Goal: Answer question/provide support

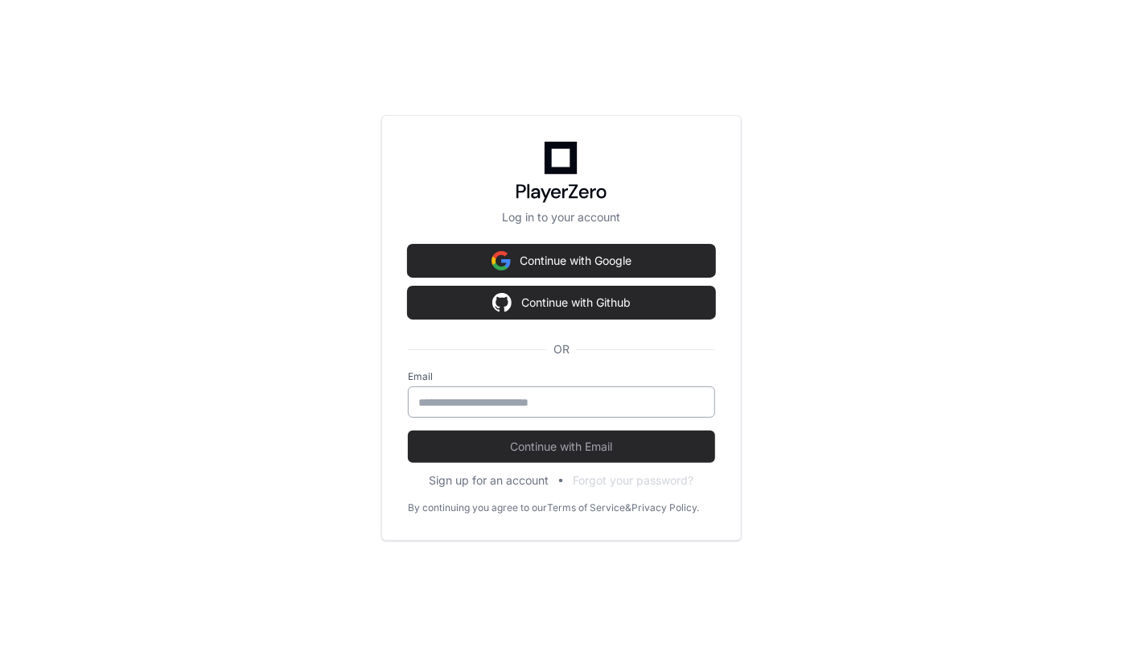
click at [458, 401] on input "email" at bounding box center [561, 402] width 286 height 16
type input "**********"
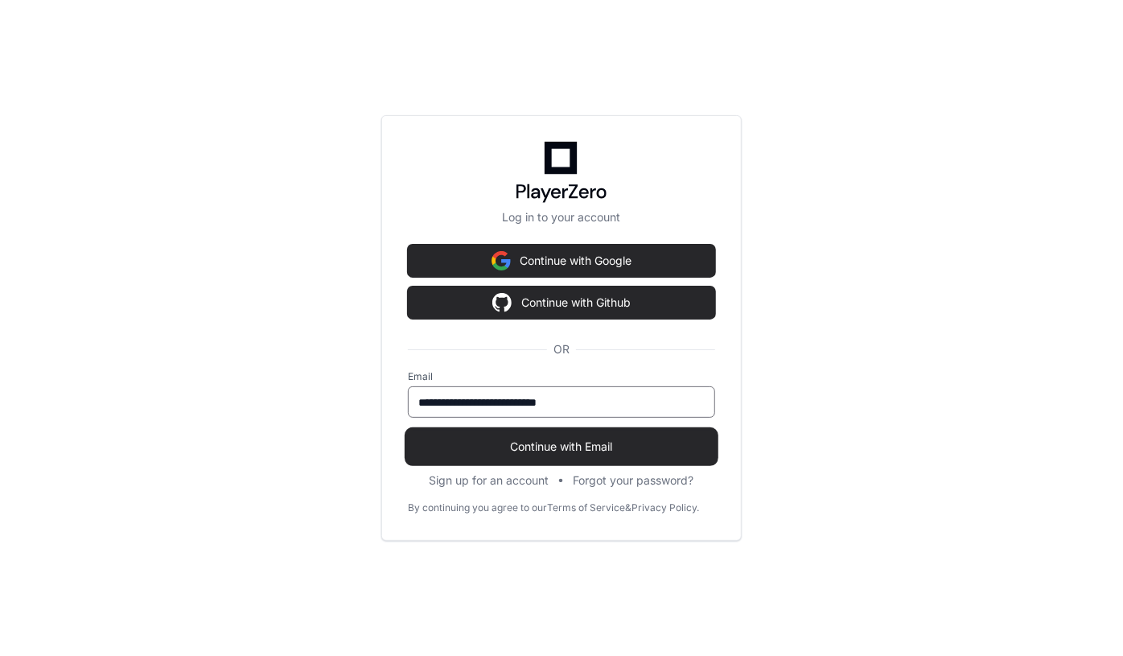
click at [550, 447] on span "Continue with Email" at bounding box center [561, 446] width 307 height 16
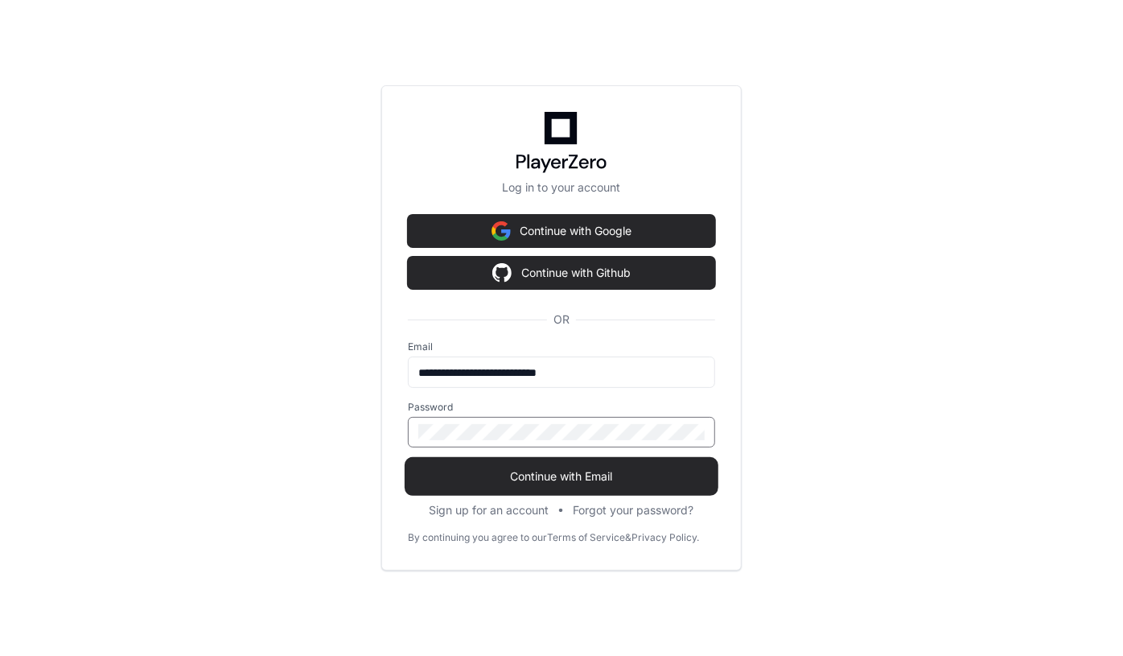
click at [550, 469] on span "Continue with Email" at bounding box center [561, 476] width 307 height 16
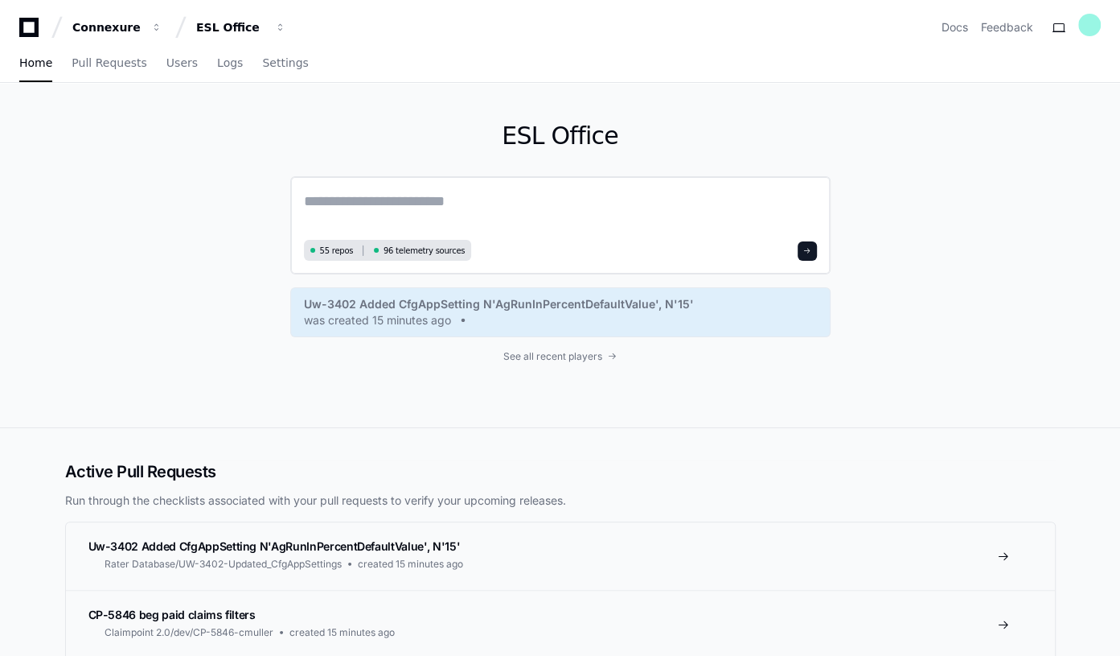
click at [339, 205] on textarea at bounding box center [560, 212] width 513 height 45
paste textarea "**********"
type textarea "**********"
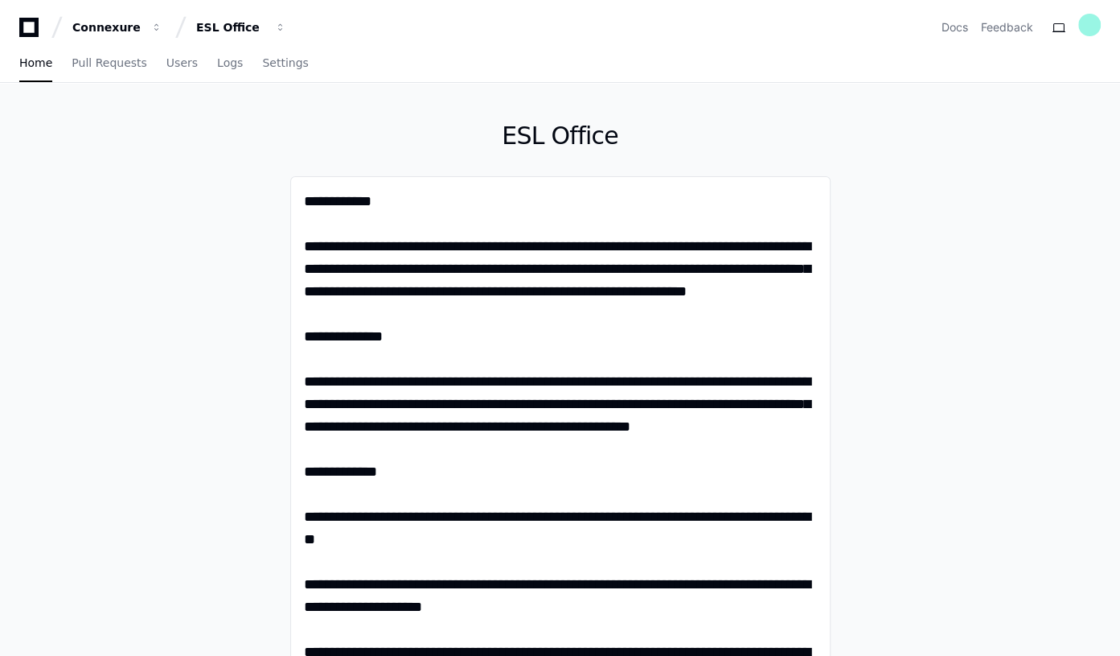
scroll to position [658, 0]
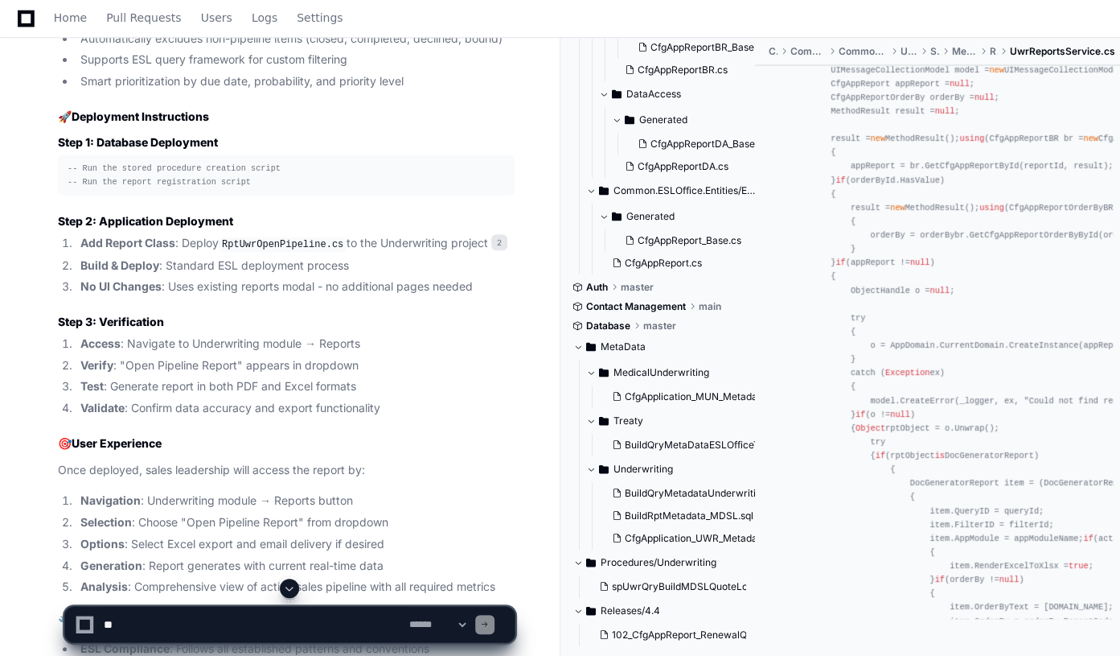
scroll to position [4935, 0]
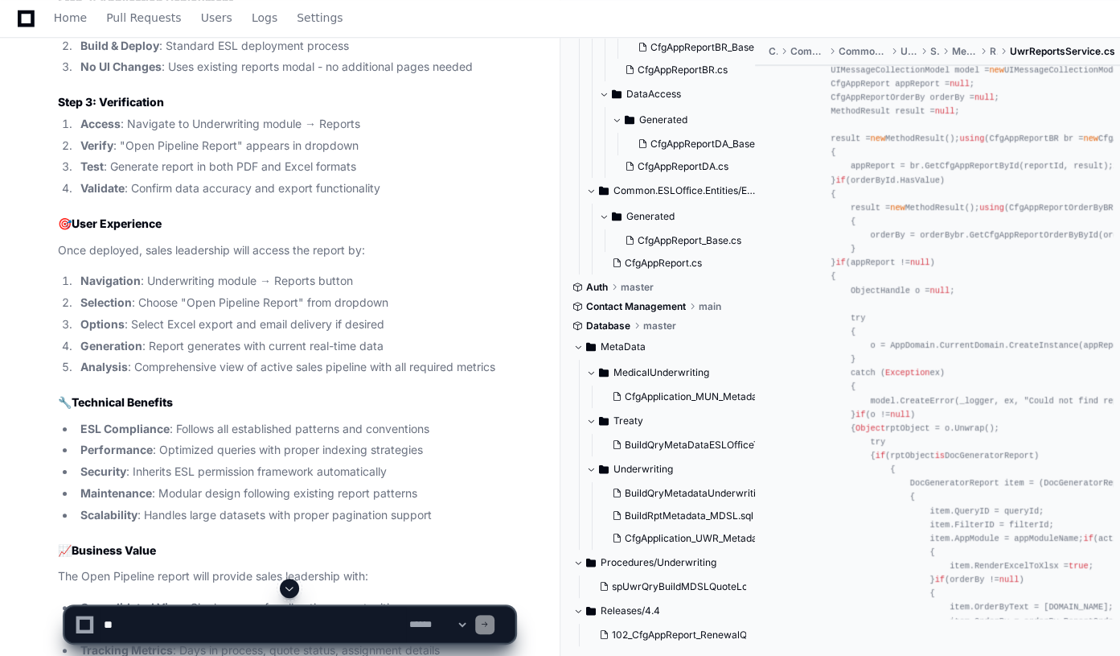
click at [151, 620] on textarea at bounding box center [254, 623] width 306 height 35
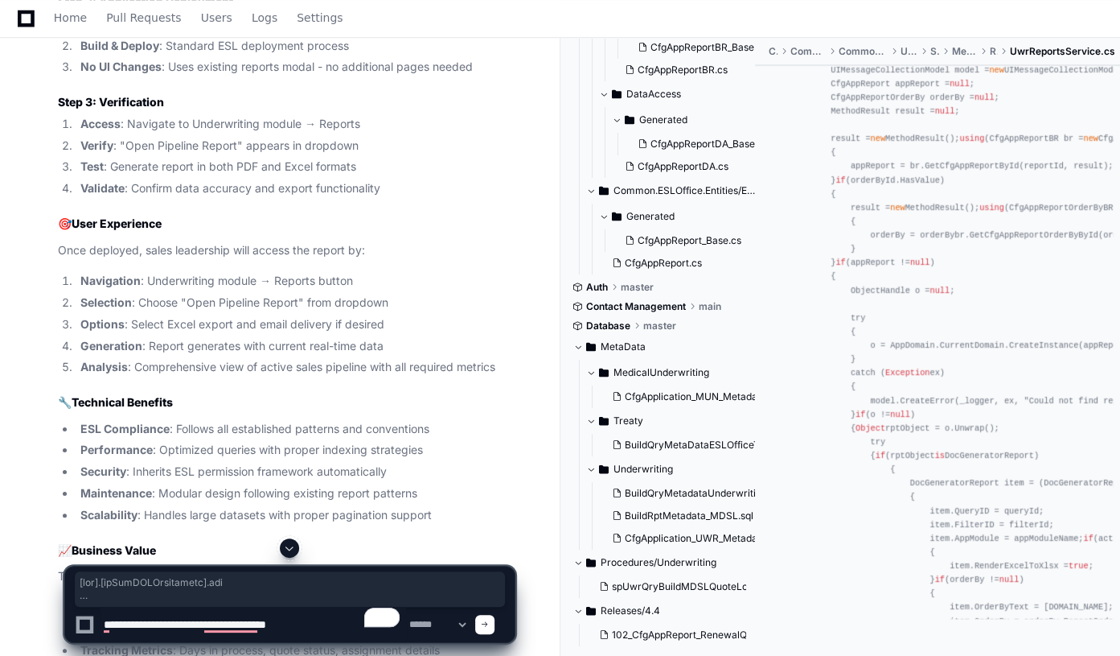
click at [321, 627] on textarea "To enrich screen reader interactions, please activate Accessibility in Grammarl…" at bounding box center [254, 623] width 306 height 35
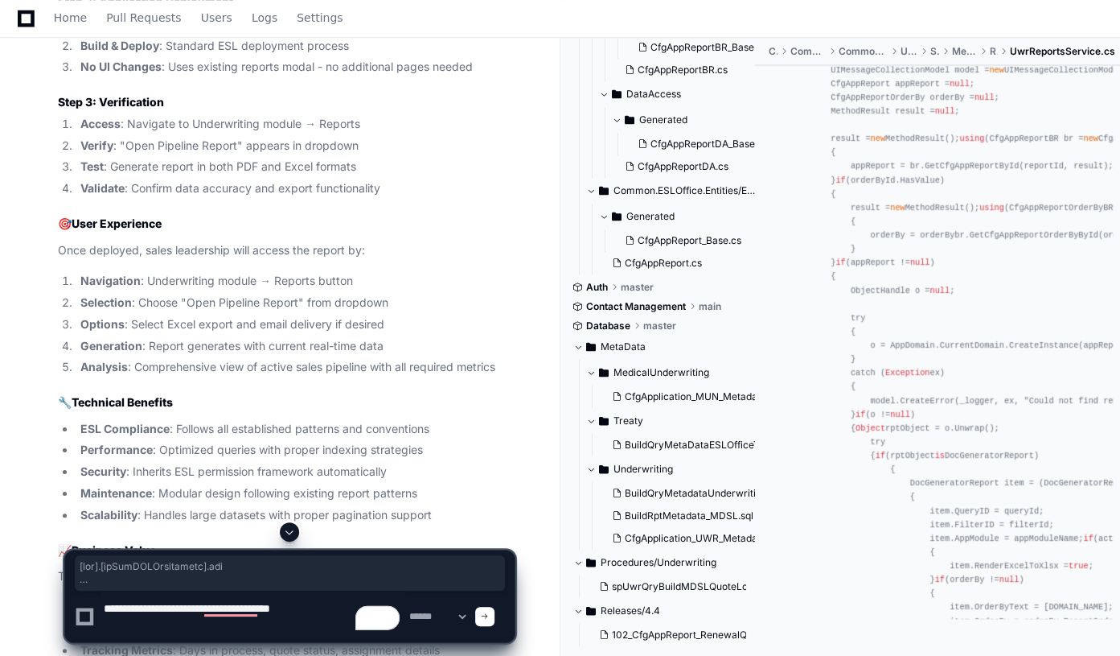
paste textarea "**********"
type textarea "**********"
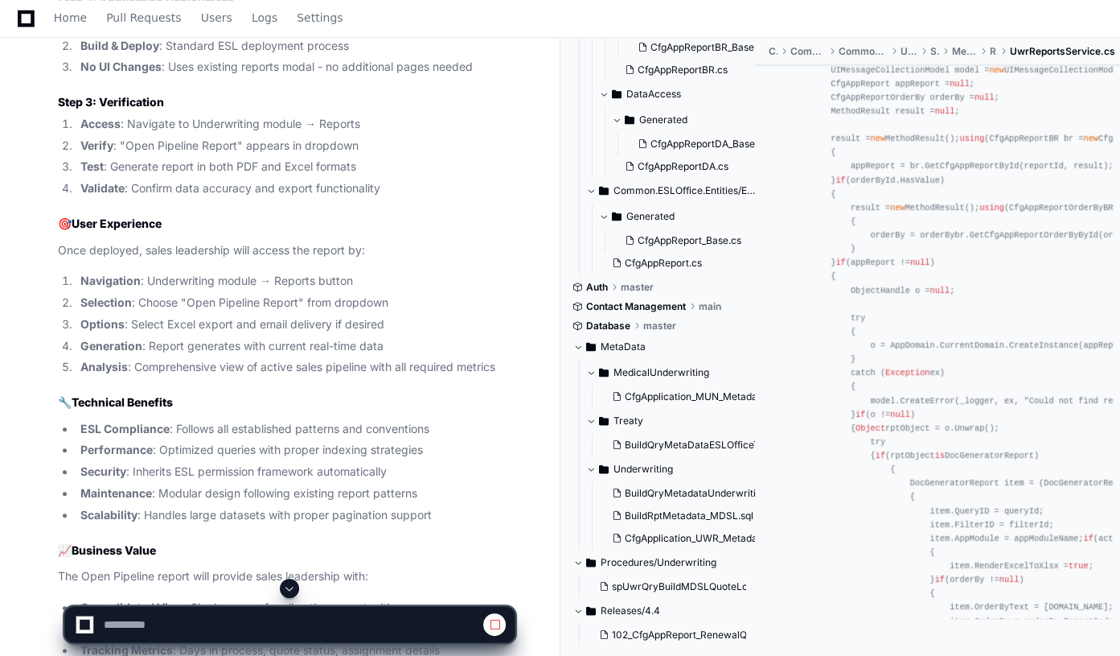
scroll to position [5228, 0]
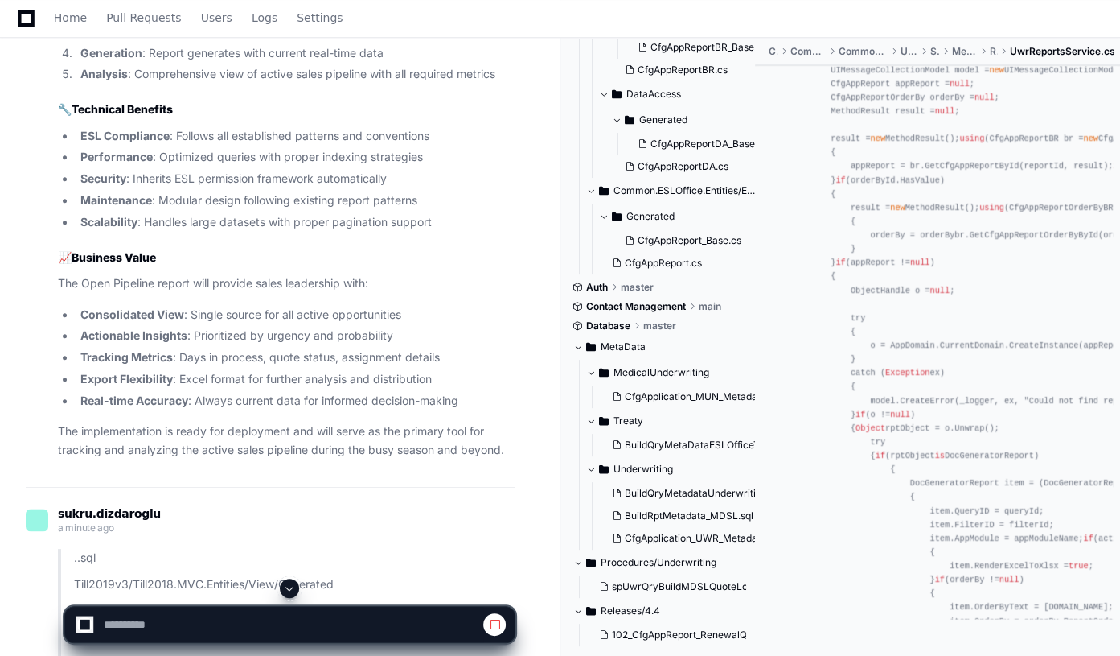
click at [286, 588] on span at bounding box center [289, 588] width 13 height 13
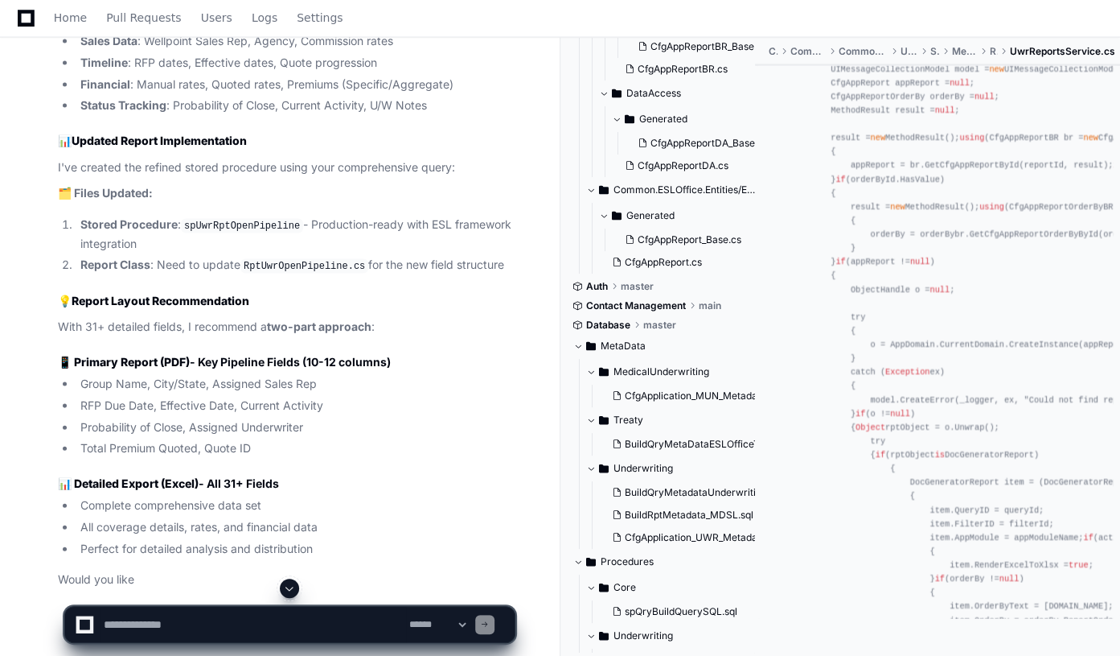
scroll to position [9860, 0]
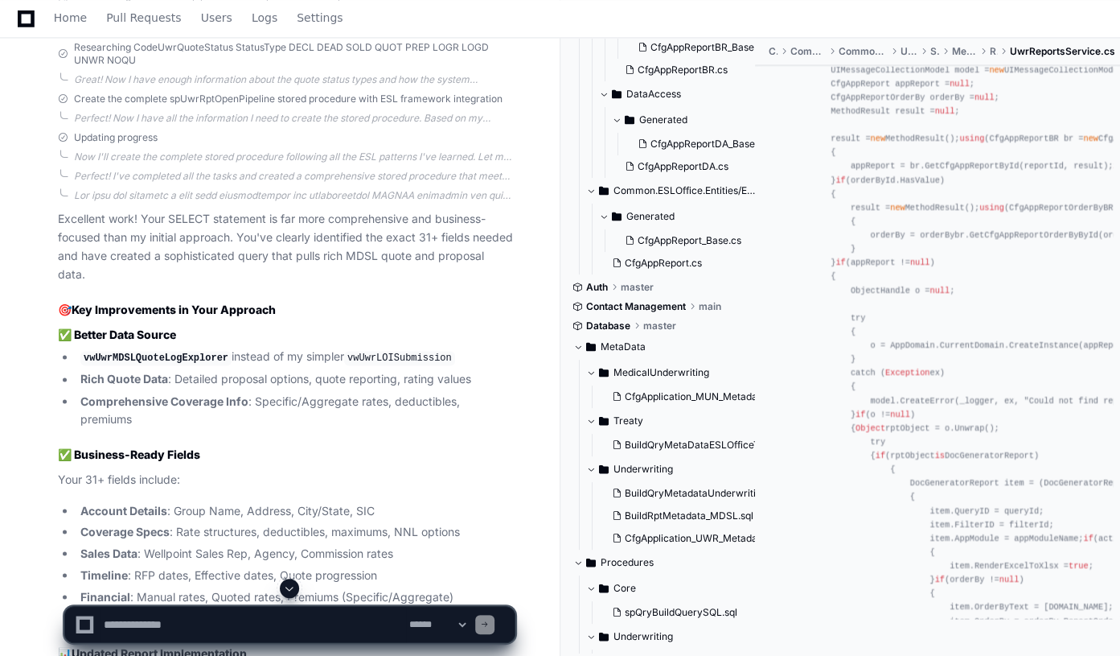
click at [289, 581] on button at bounding box center [289, 587] width 19 height 19
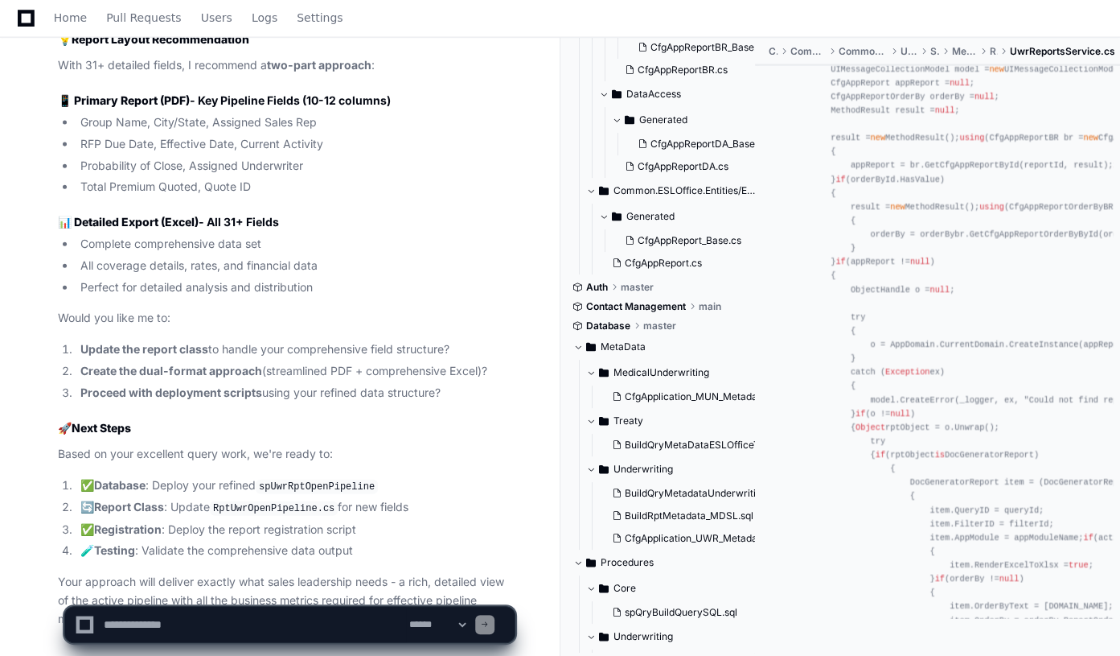
scroll to position [10707, 0]
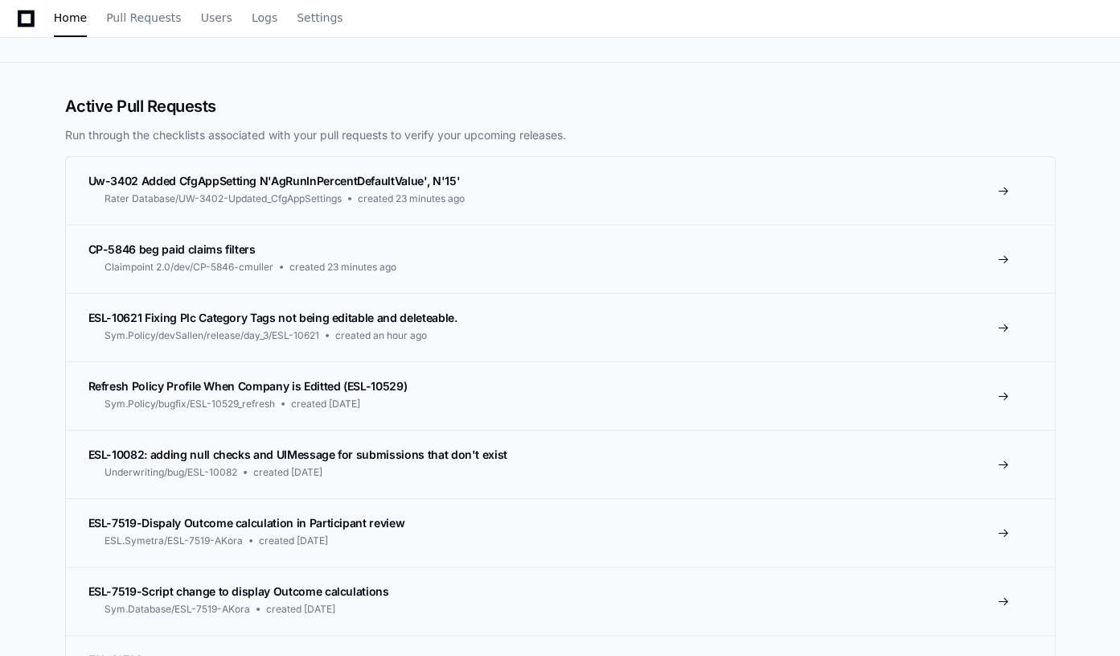
scroll to position [146, 0]
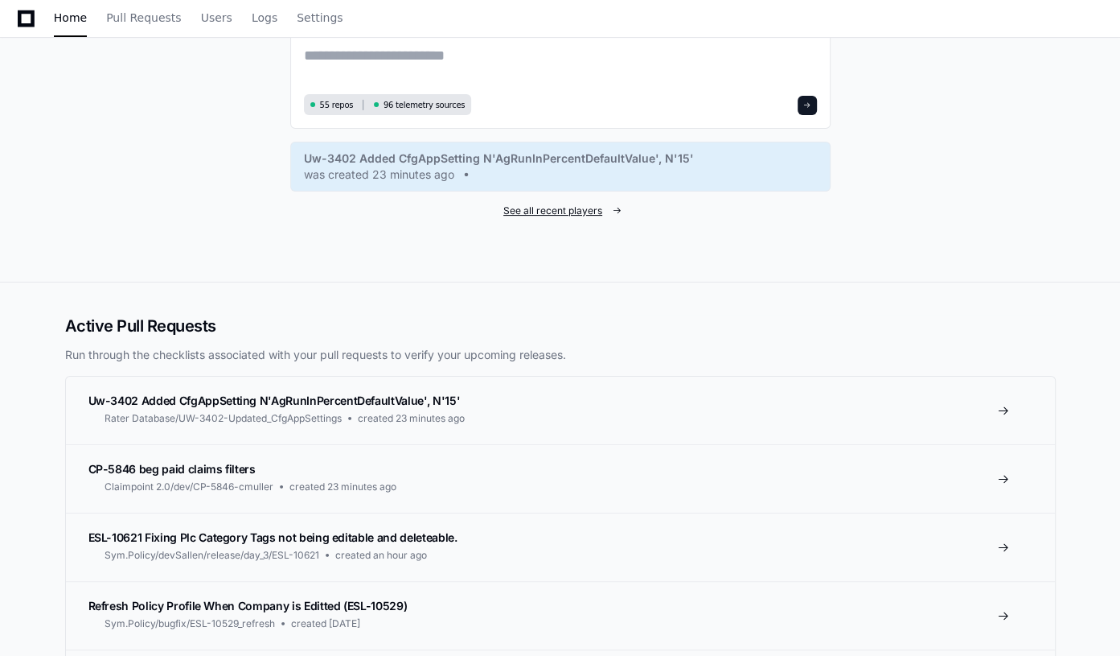
click at [549, 209] on span "See all recent players" at bounding box center [553, 210] width 99 height 13
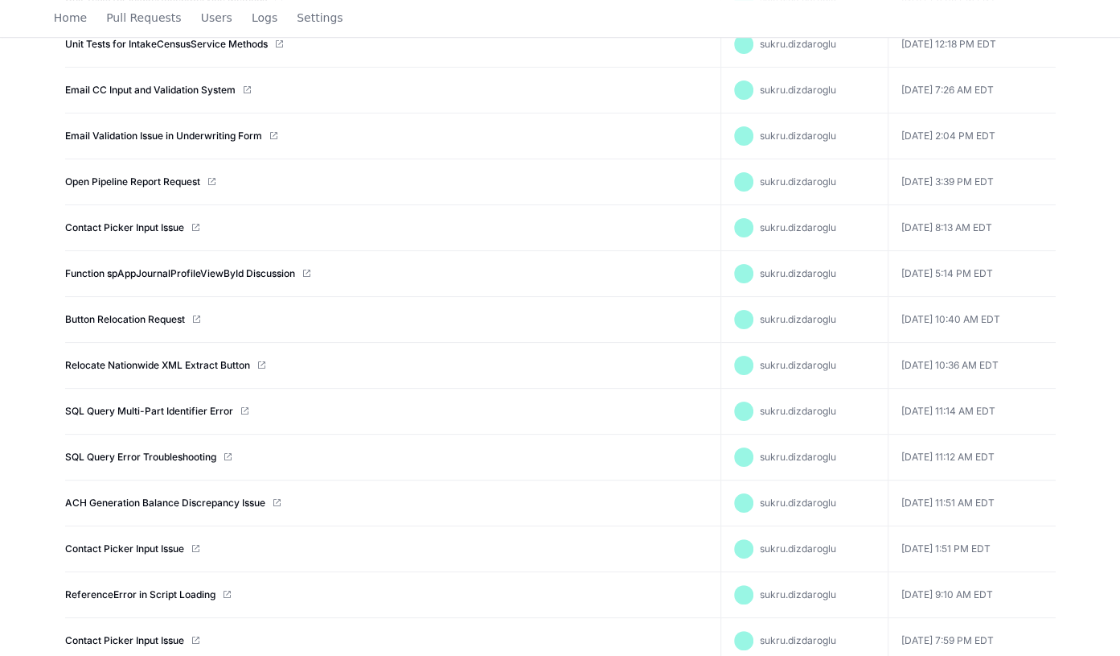
scroll to position [365, 0]
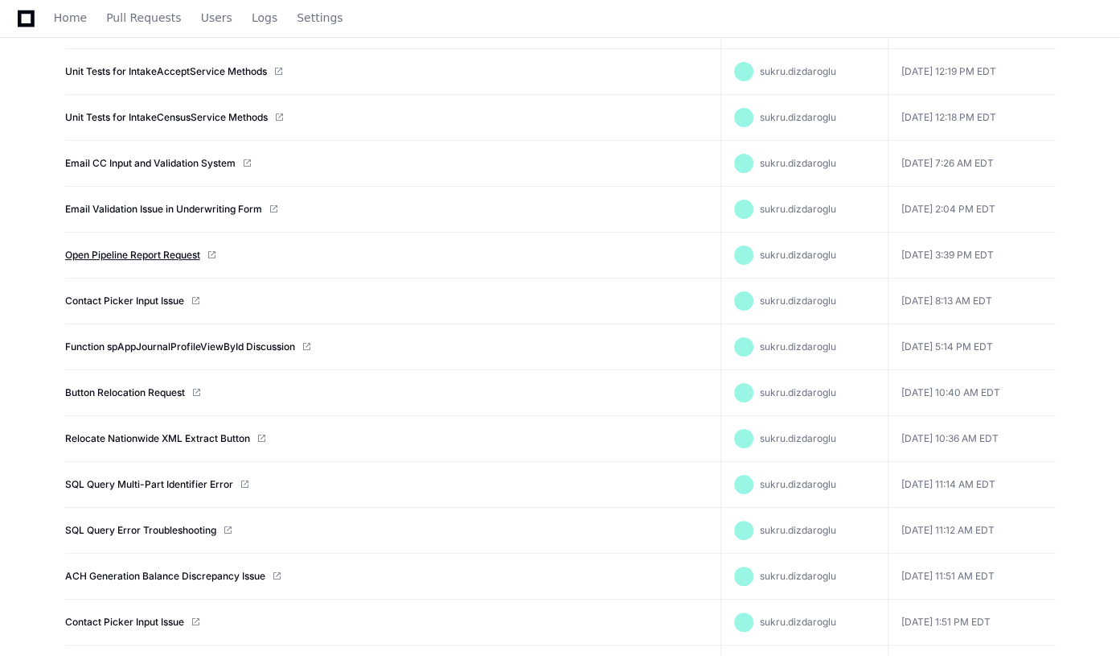
click at [124, 254] on link "Open Pipeline Report Request" at bounding box center [132, 255] width 135 height 13
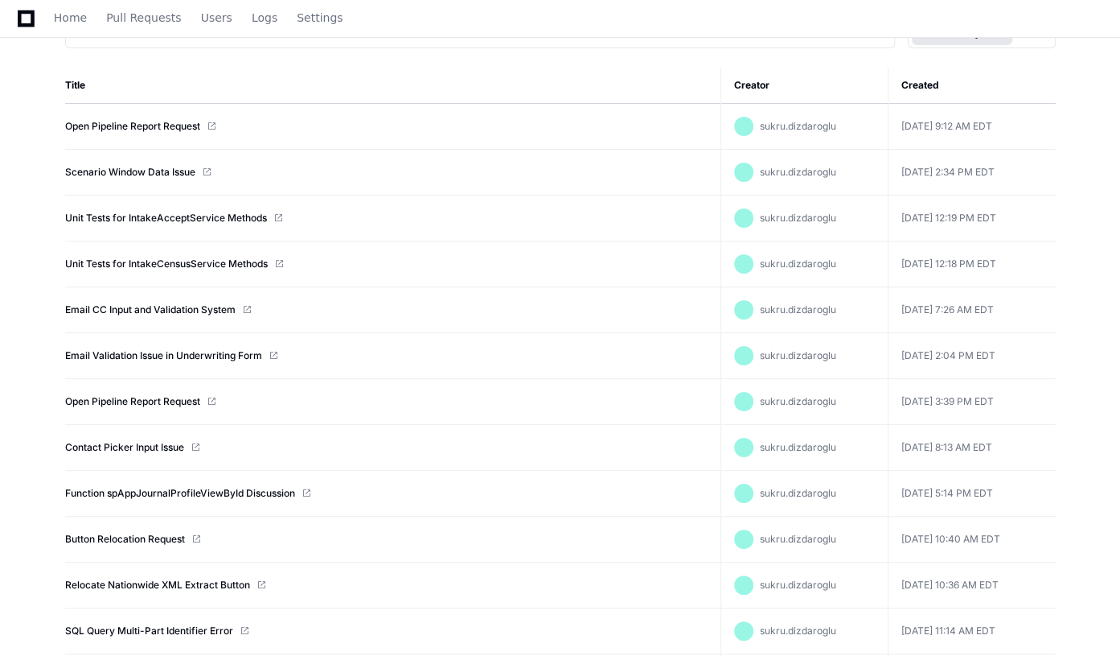
scroll to position [0, 0]
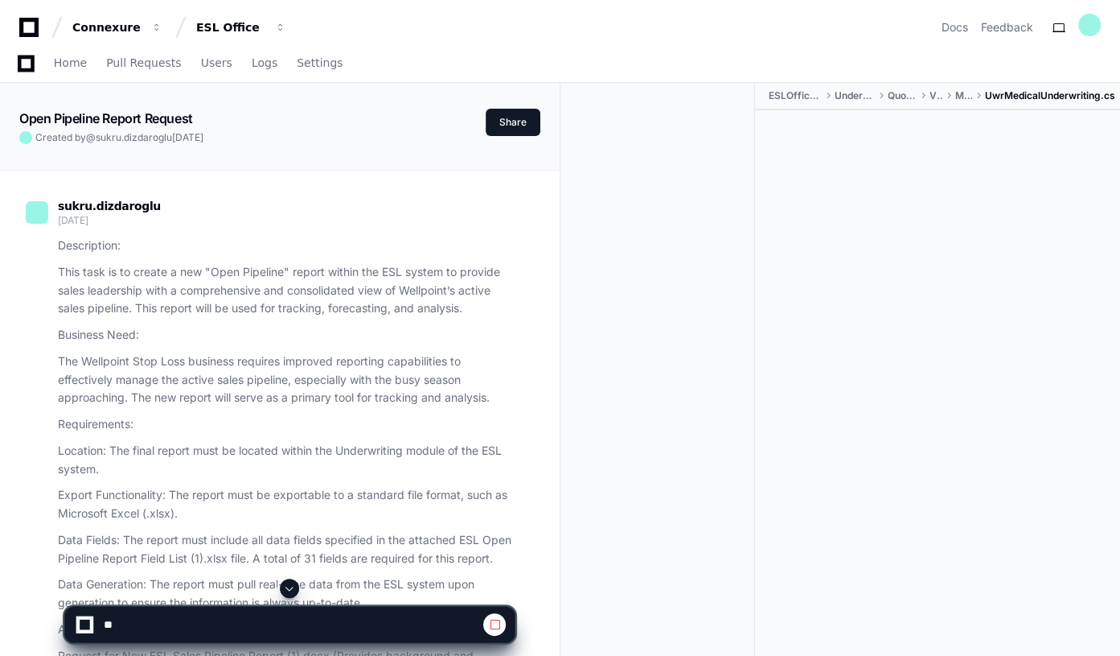
click at [294, 590] on span at bounding box center [289, 588] width 13 height 13
click at [294, 587] on span at bounding box center [289, 588] width 13 height 13
click at [294, 586] on span at bounding box center [289, 588] width 13 height 13
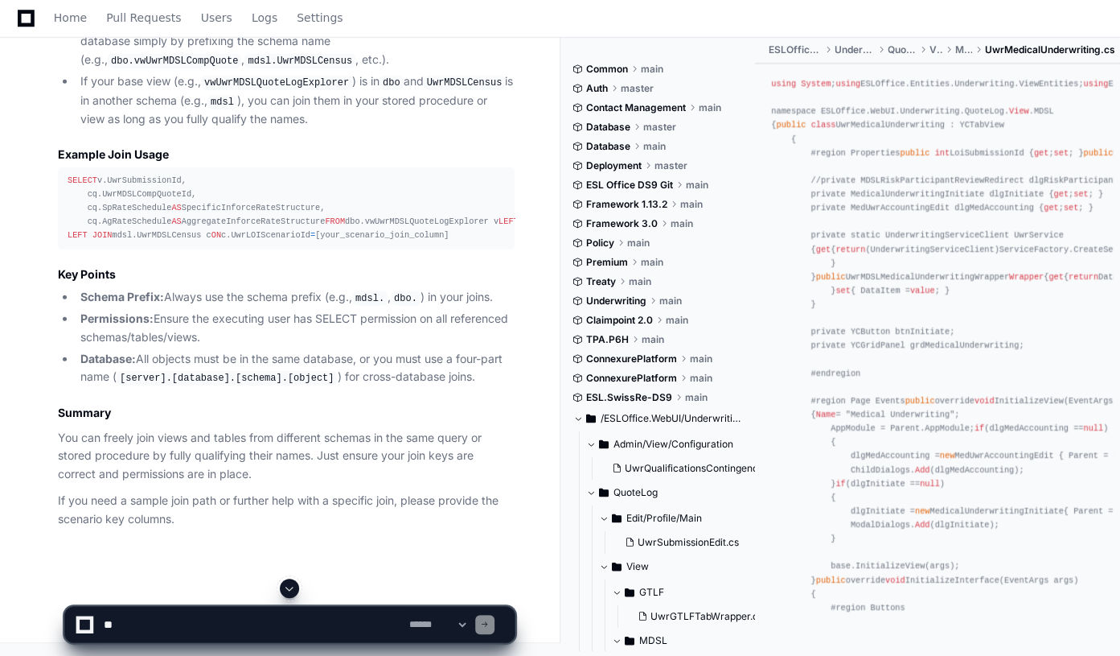
scroll to position [45933, 0]
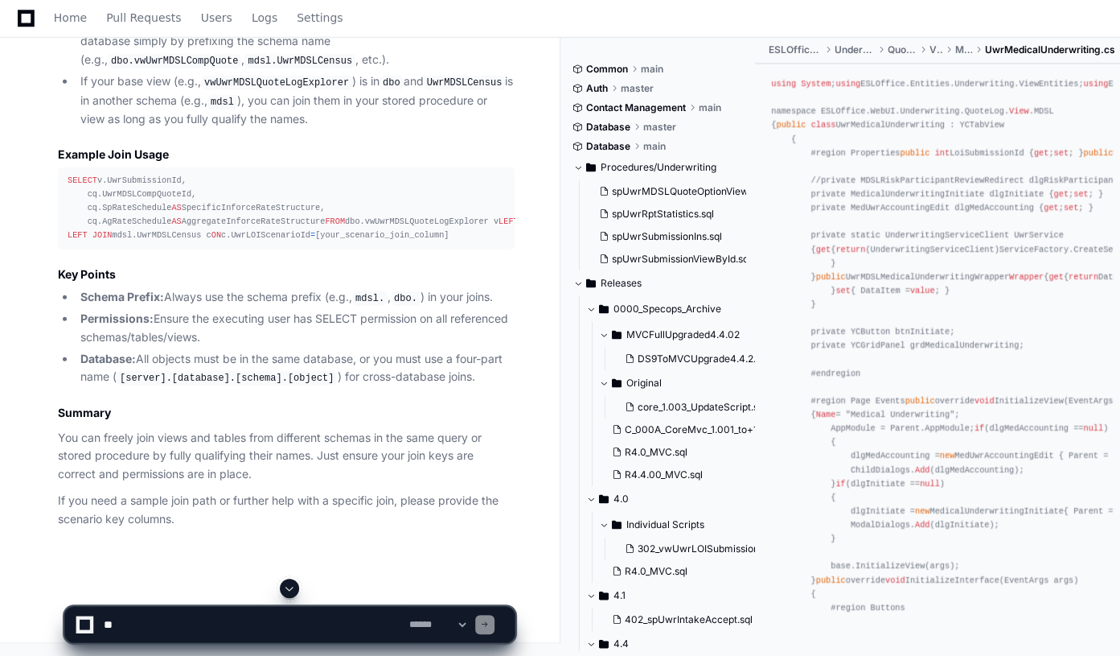
click at [290, 585] on span at bounding box center [289, 588] width 13 height 13
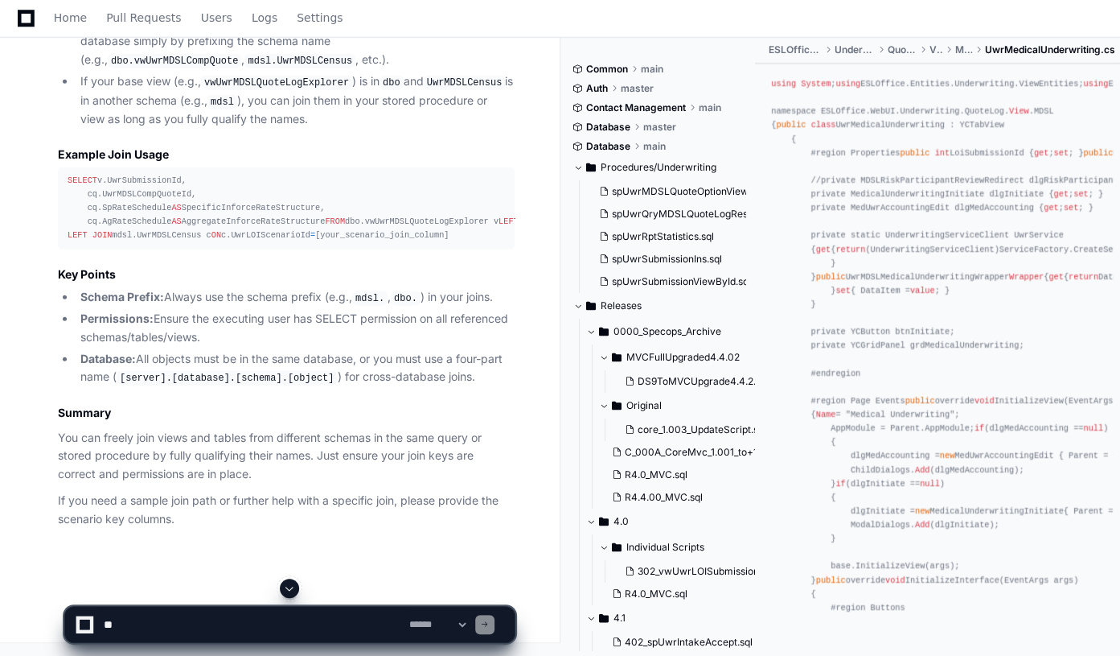
scroll to position [42722, 0]
click at [148, 618] on textarea at bounding box center [254, 623] width 306 height 35
click at [146, 619] on textarea "To enrich screen reader interactions, please activate Accessibility in Grammarl…" at bounding box center [254, 623] width 306 height 35
click at [137, 619] on textarea "To enrich screen reader interactions, please activate Accessibility in Grammarl…" at bounding box center [254, 623] width 306 height 35
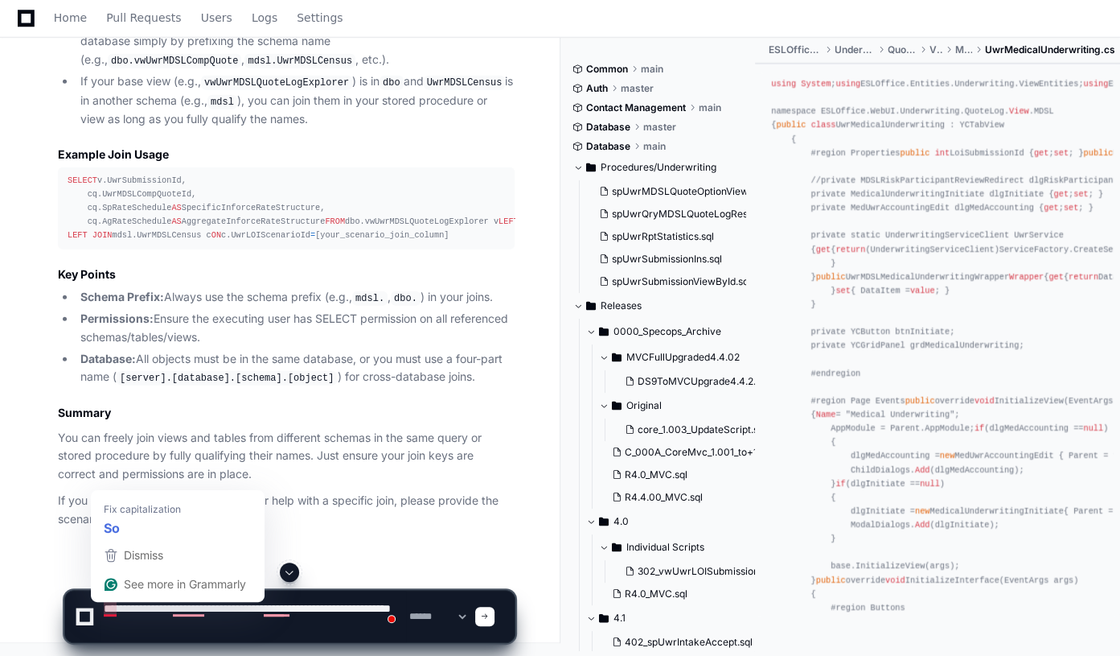
click at [118, 608] on textarea "To enrich screen reader interactions, please activate Accessibility in Grammarl…" at bounding box center [254, 615] width 306 height 51
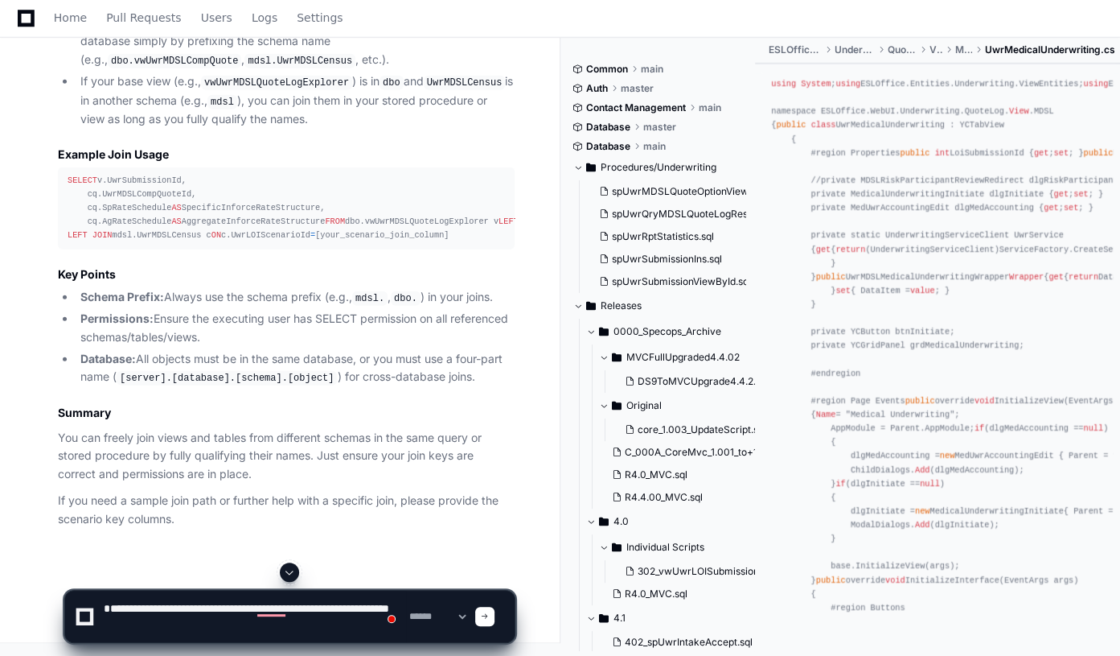
click at [221, 634] on textarea "To enrich screen reader interactions, please activate Accessibility in Grammarl…" at bounding box center [254, 615] width 306 height 51
click at [225, 631] on textarea "To enrich screen reader interactions, please activate Accessibility in Grammarl…" at bounding box center [254, 615] width 306 height 51
paste textarea "**********"
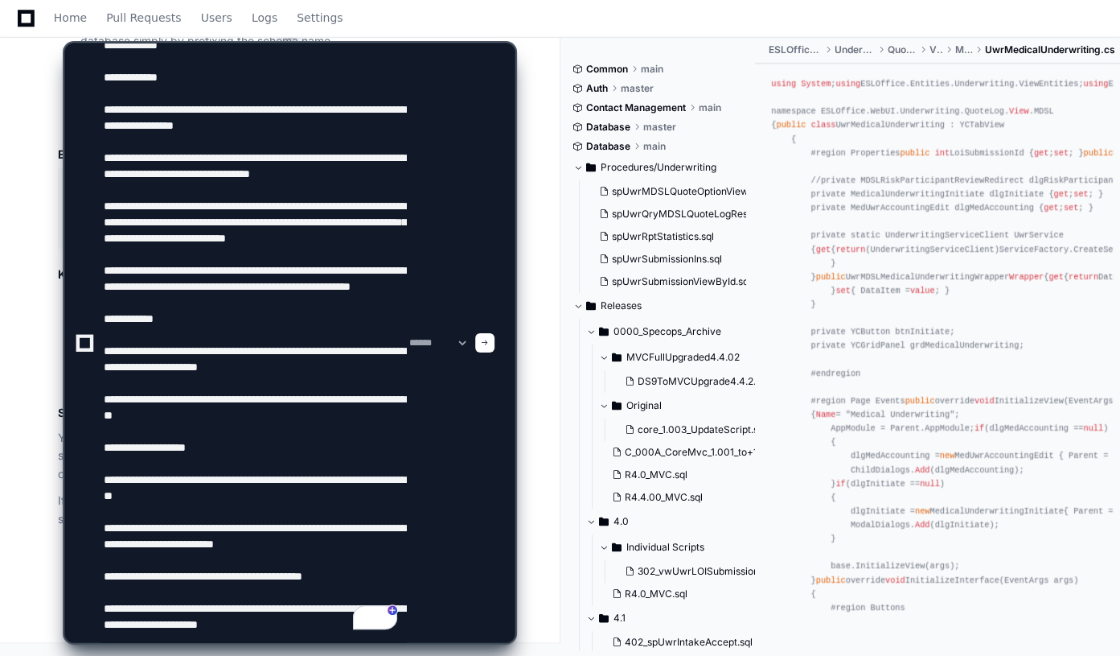
type textarea "**********"
click at [489, 342] on span at bounding box center [485, 343] width 8 height 8
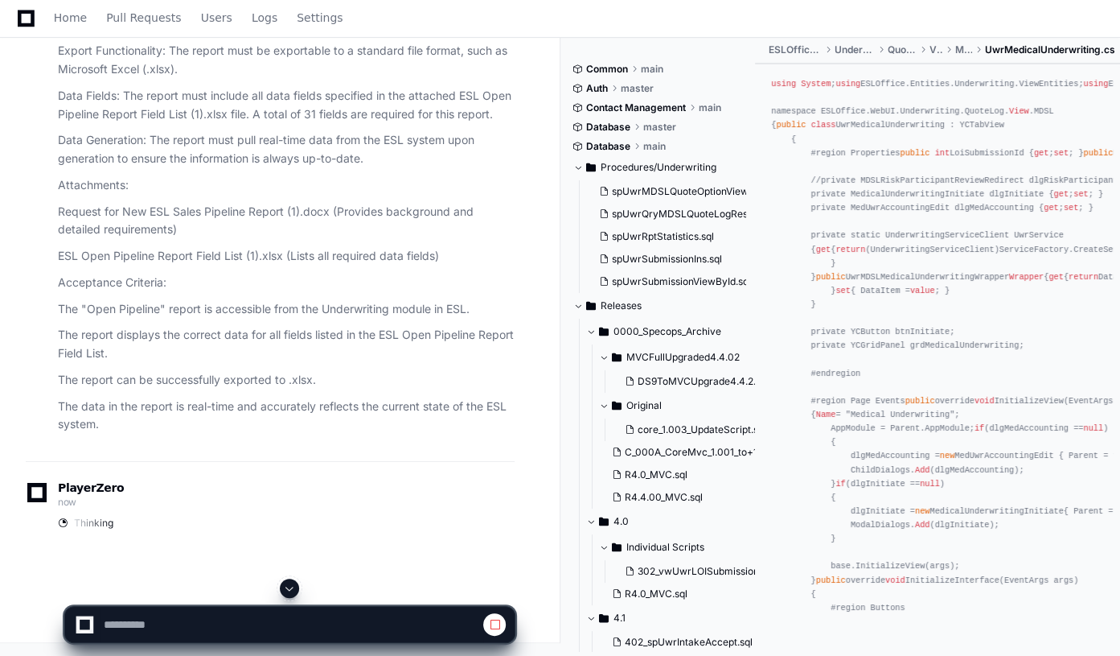
scroll to position [41626, 0]
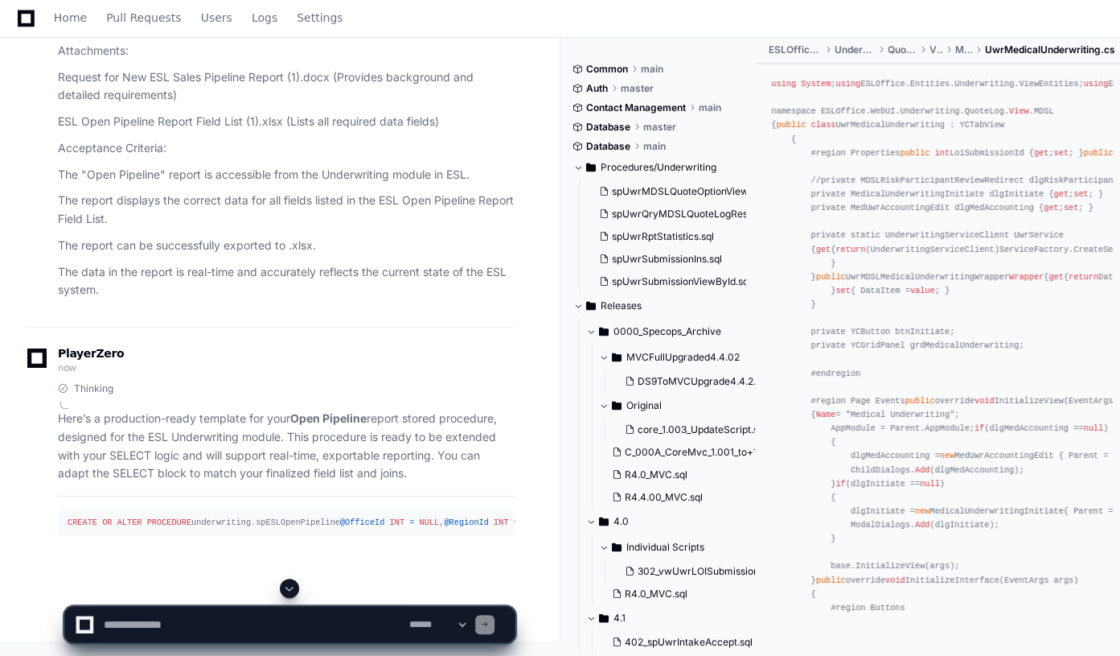
click at [290, 586] on span at bounding box center [289, 588] width 13 height 13
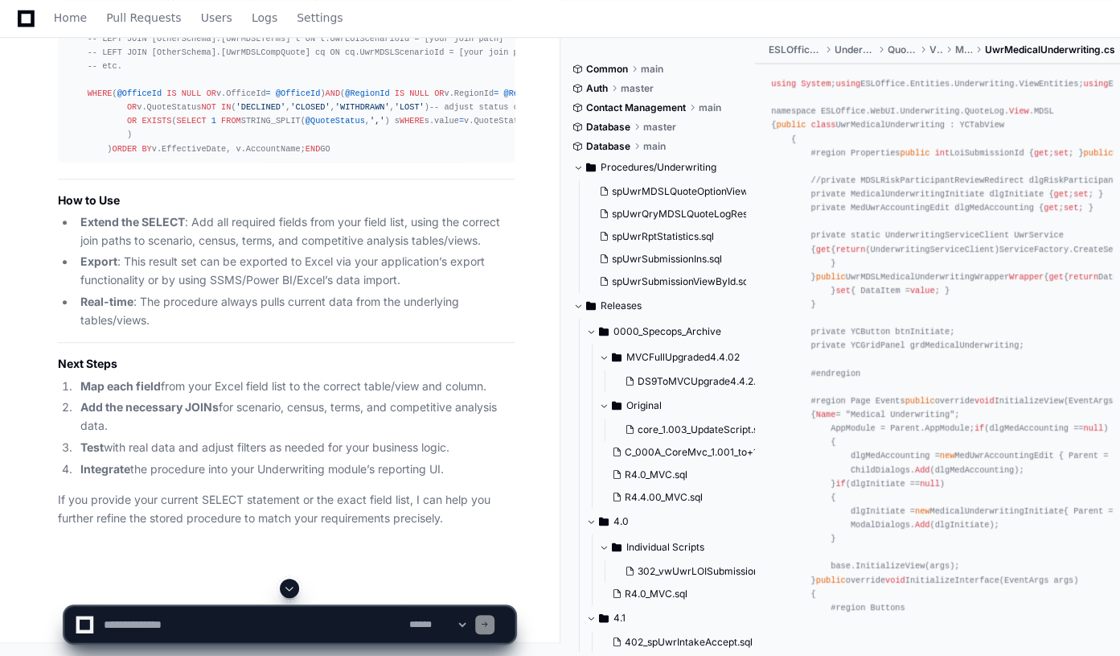
scroll to position [47647, 0]
click at [121, 629] on textarea "To enrich screen reader interactions, please activate Accessibility in Grammarl…" at bounding box center [254, 623] width 306 height 35
paste textarea "**********"
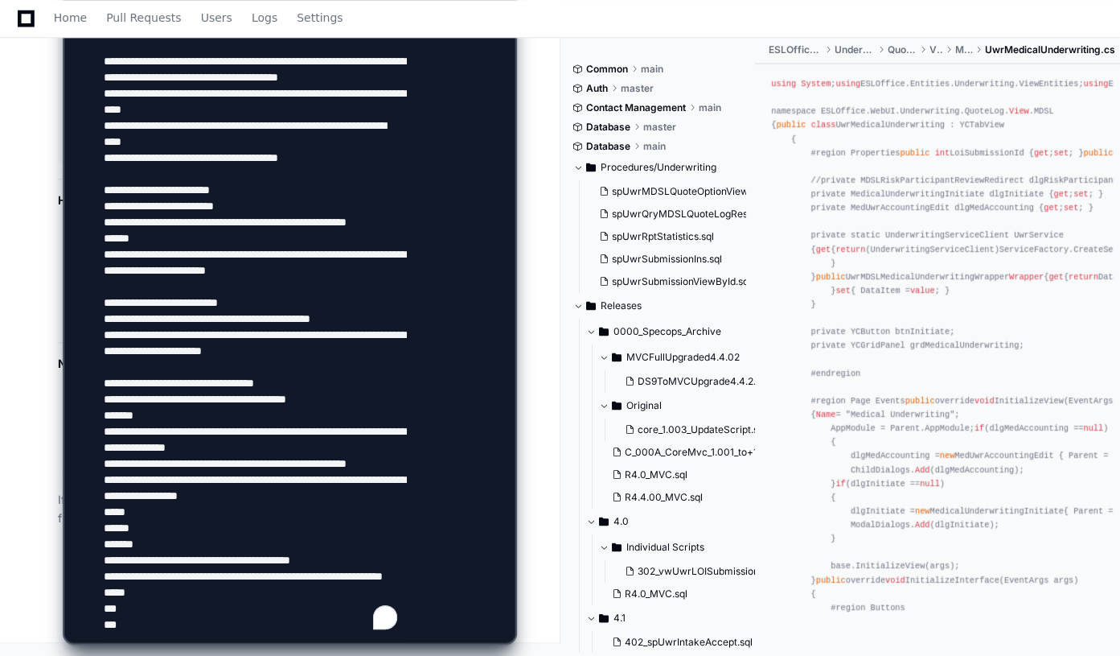
scroll to position [1421, 0]
type textarea "**********"
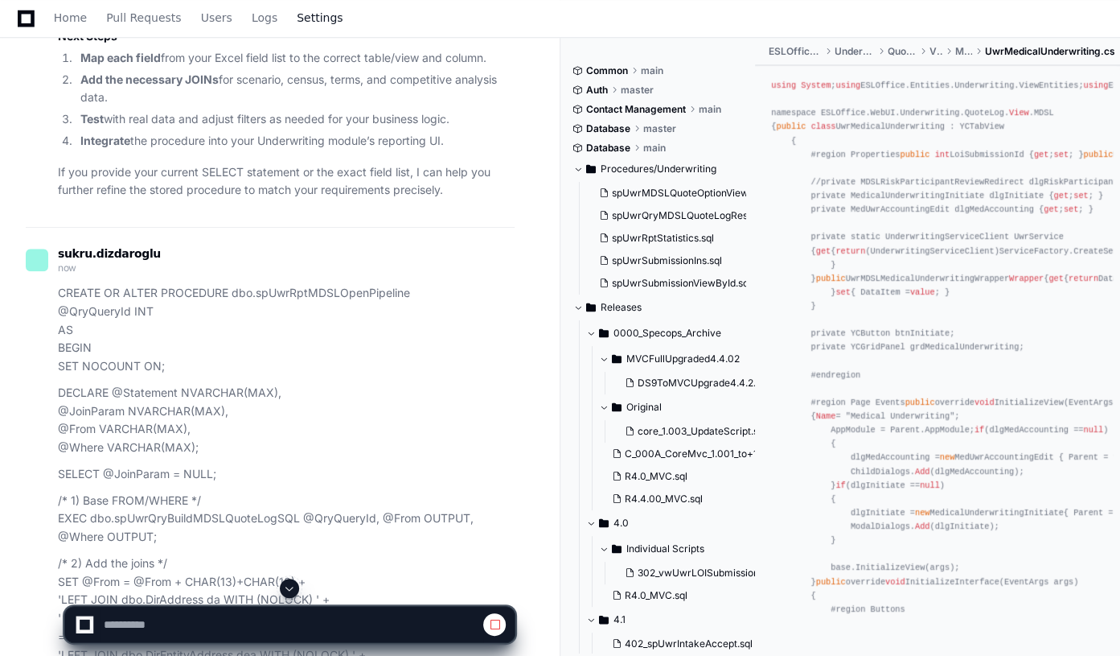
scroll to position [44937, 0]
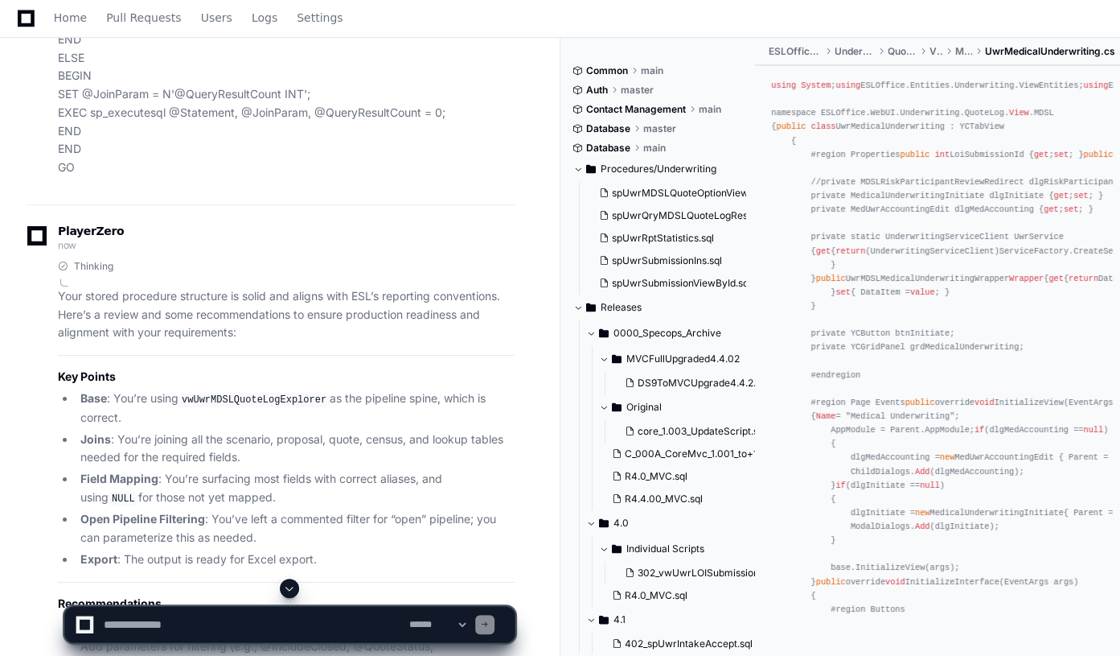
click at [290, 590] on span at bounding box center [289, 588] width 13 height 13
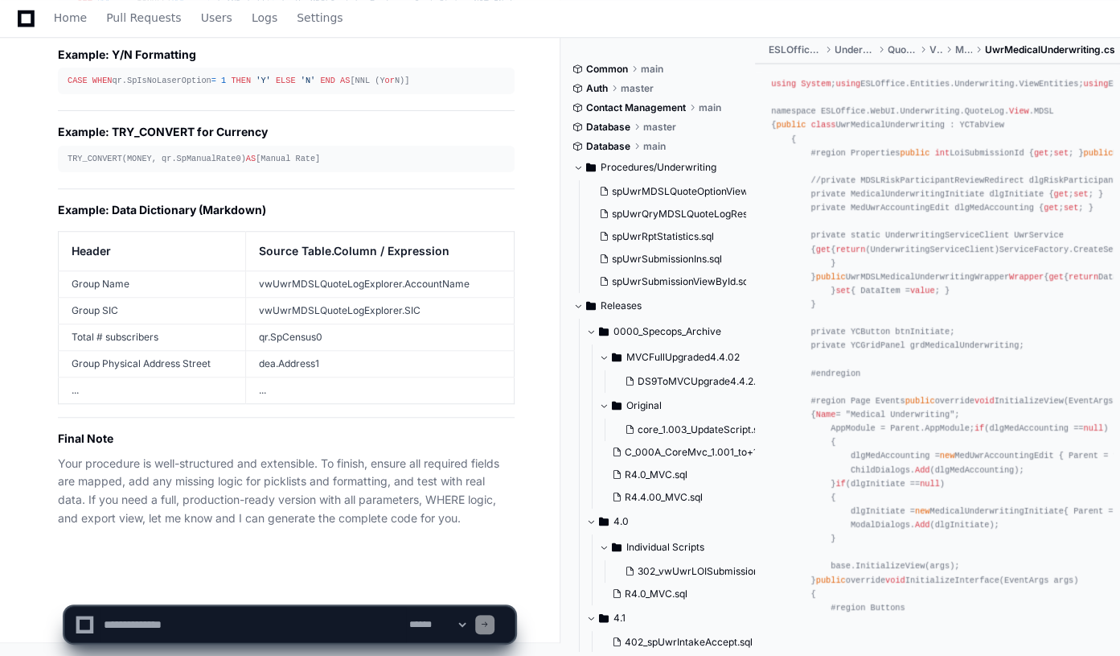
scroll to position [52572, 0]
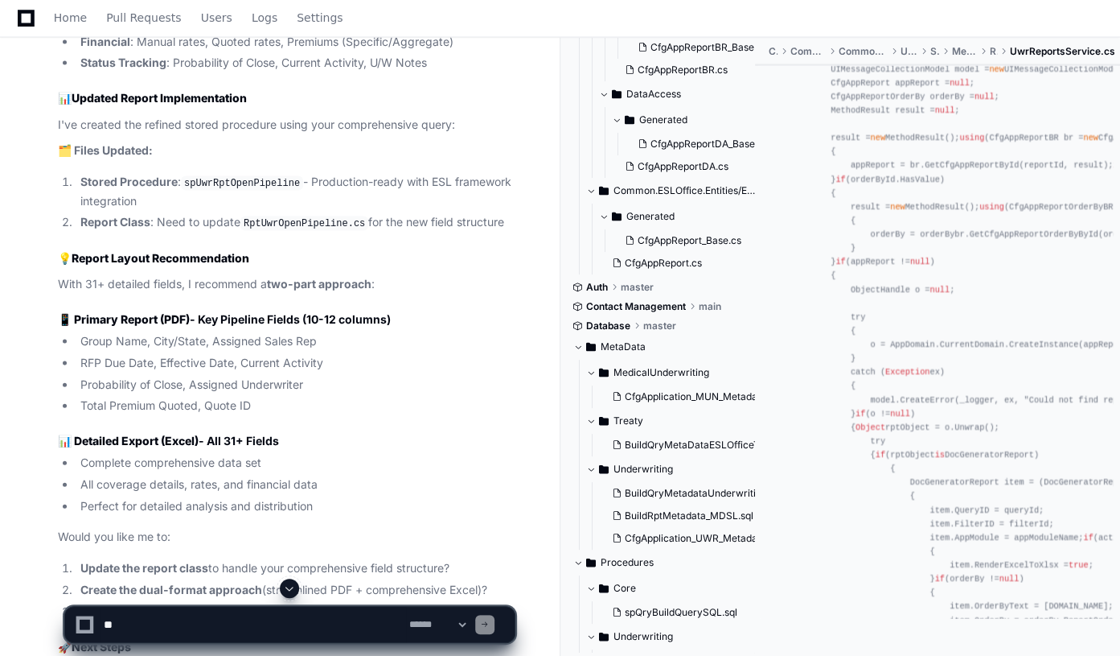
scroll to position [10707, 0]
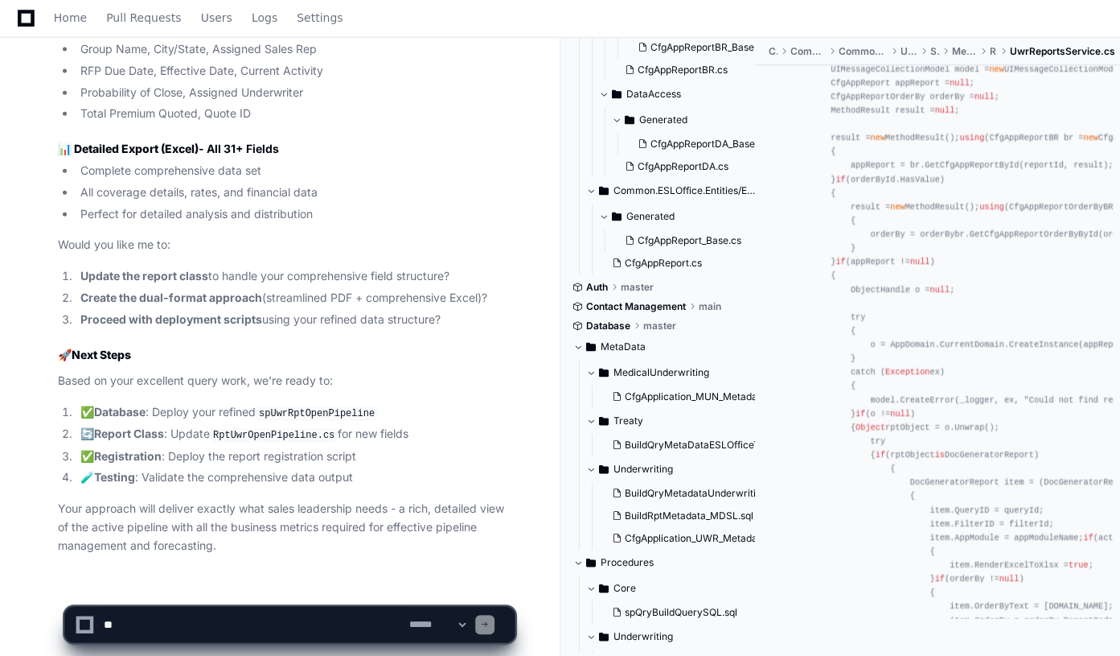
click at [149, 625] on textarea "To enrich screen reader interactions, please activate Accessibility in Grammarl…" at bounding box center [254, 623] width 306 height 35
paste textarea "**********"
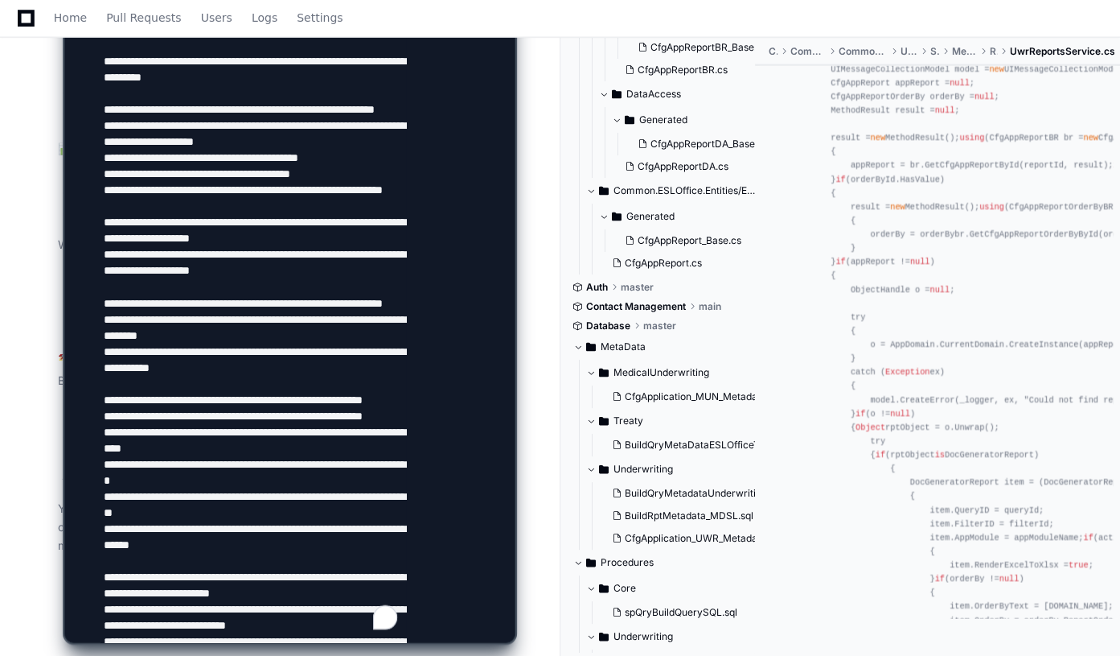
scroll to position [1421, 0]
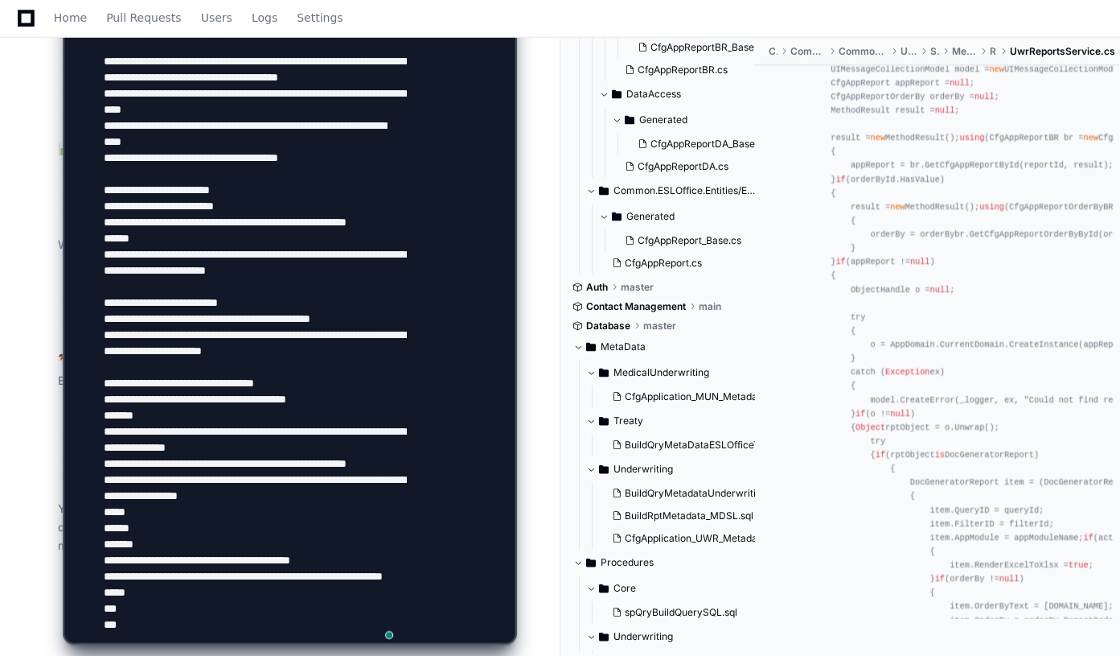
type textarea "**********"
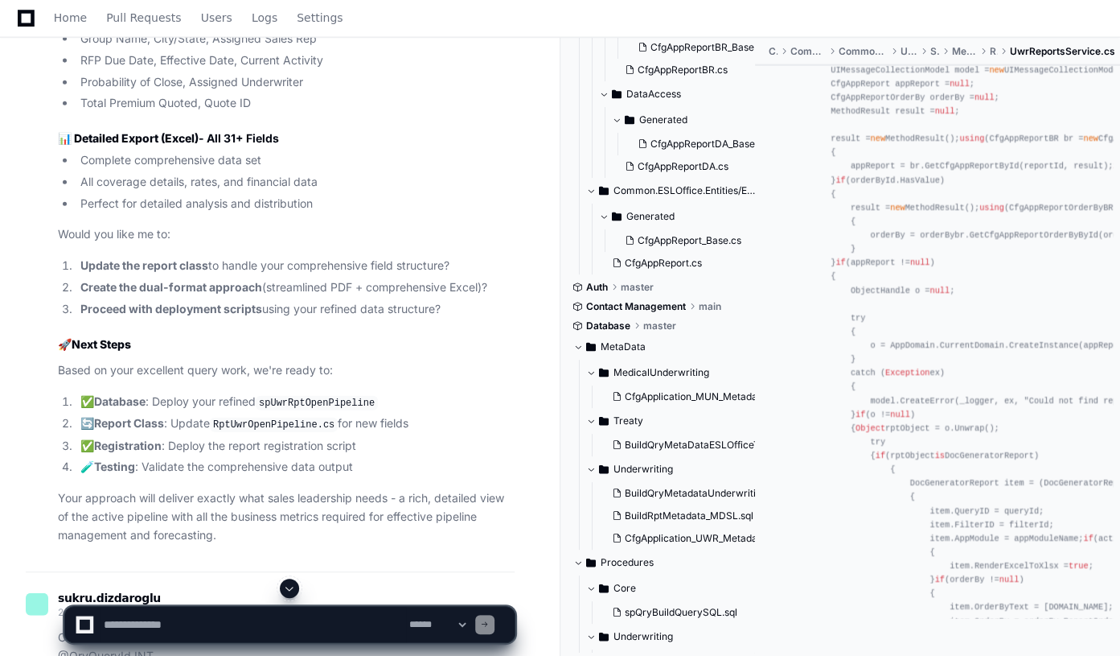
scroll to position [11083, 0]
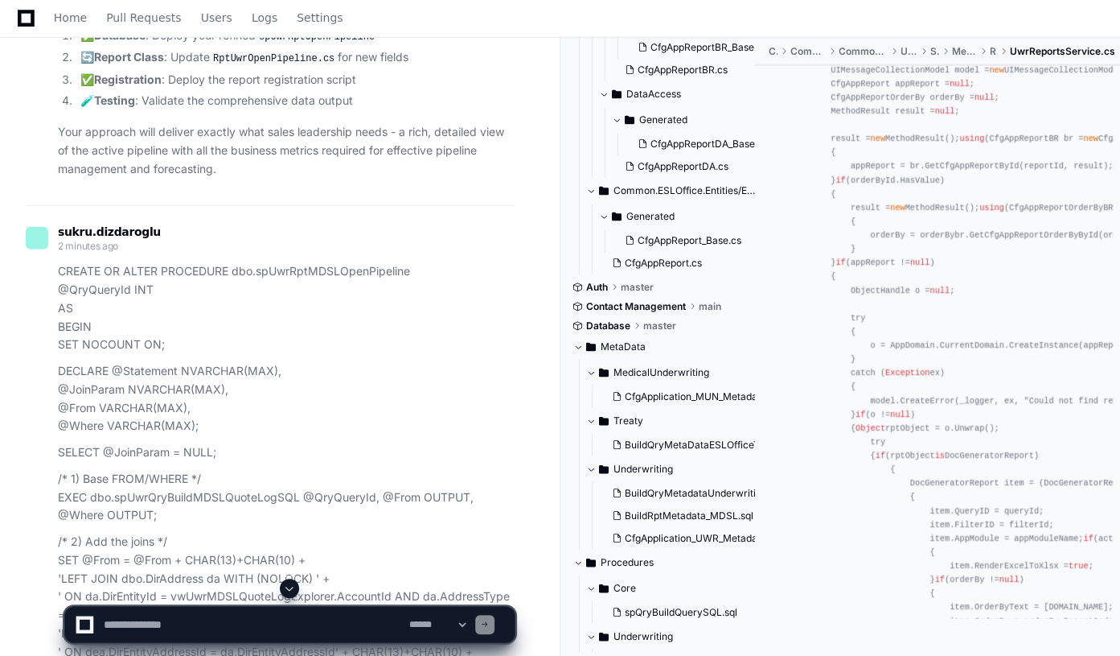
click at [293, 582] on span at bounding box center [289, 588] width 13 height 13
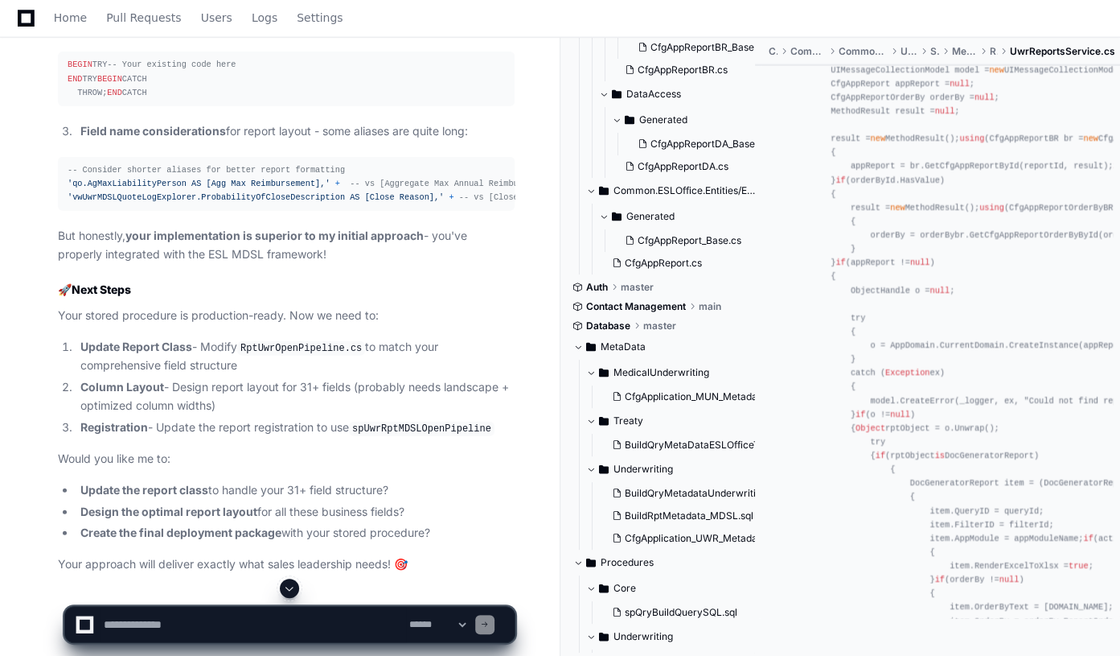
scroll to position [14999, 0]
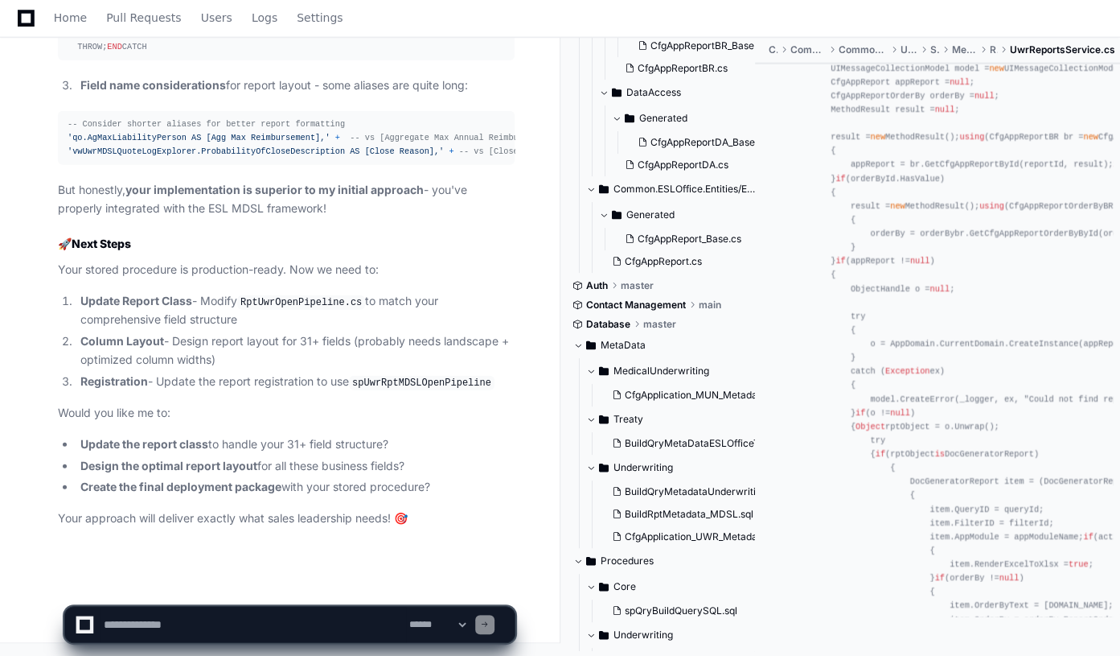
click at [155, 627] on textarea "To enrich screen reader interactions, please activate Accessibility in Grammarl…" at bounding box center [254, 623] width 306 height 35
type textarea "***"
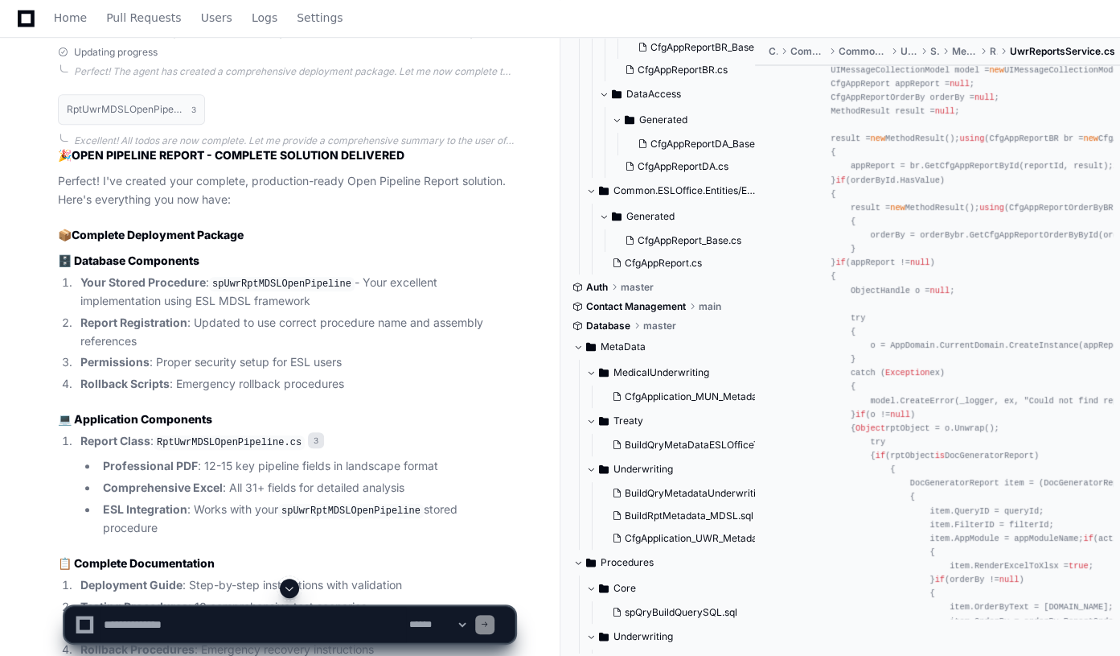
scroll to position [17203, 0]
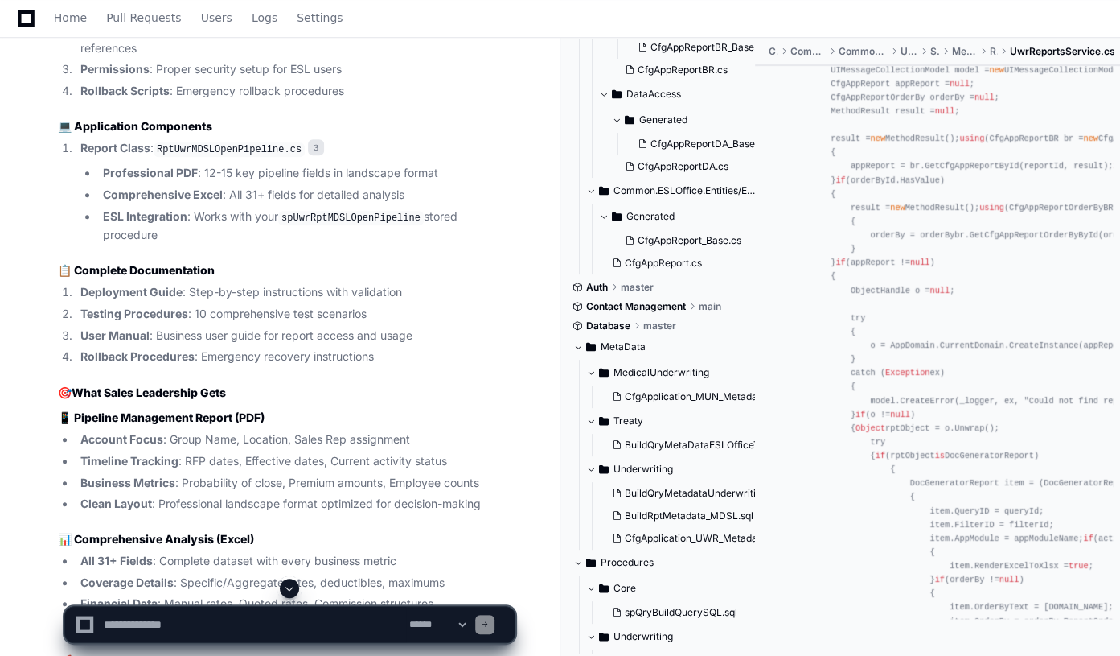
click at [286, 586] on span at bounding box center [289, 588] width 13 height 13
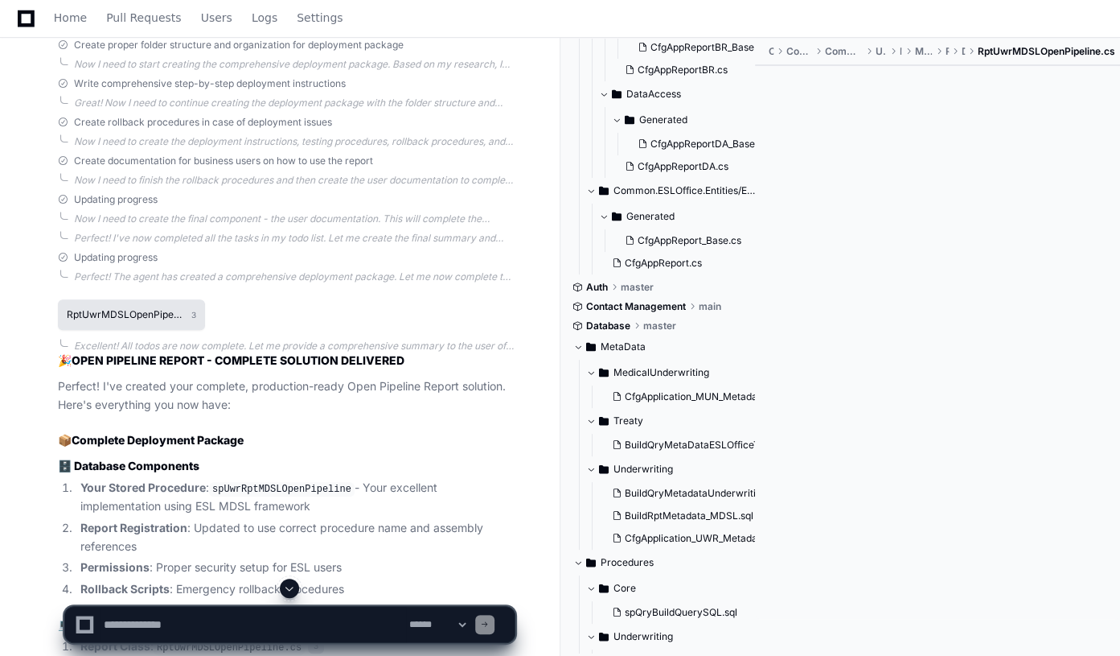
scroll to position [0, 0]
click at [122, 319] on h1 "RptUwrMDSLOpenPipeline.cs" at bounding box center [125, 315] width 117 height 10
click at [989, 124] on div at bounding box center [937, 342] width 365 height 553
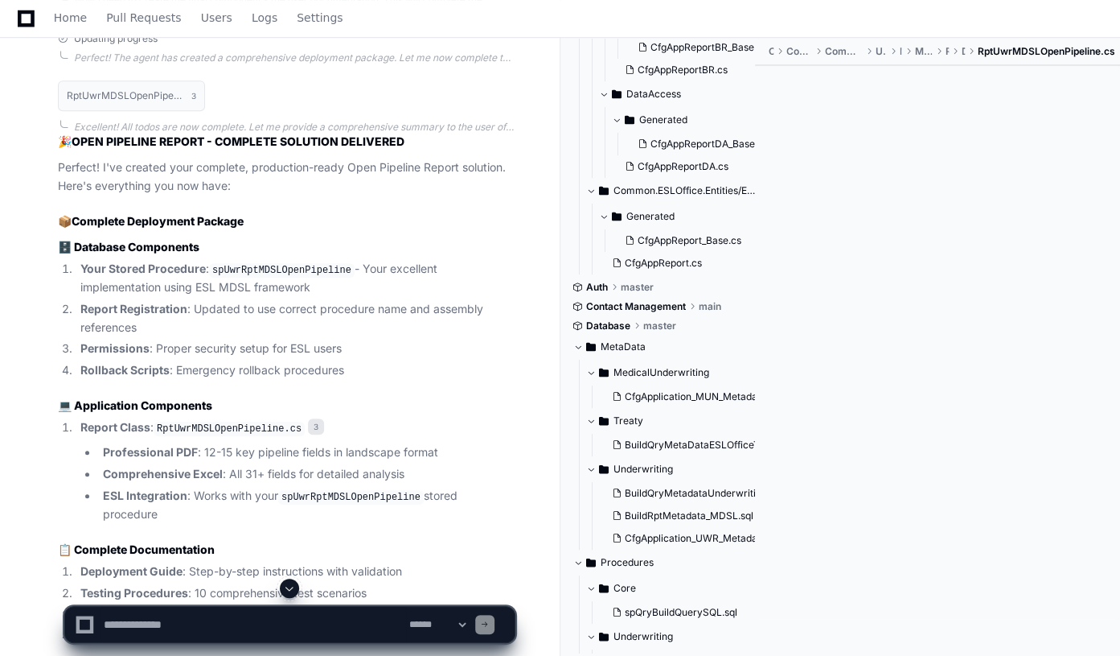
scroll to position [16632, 0]
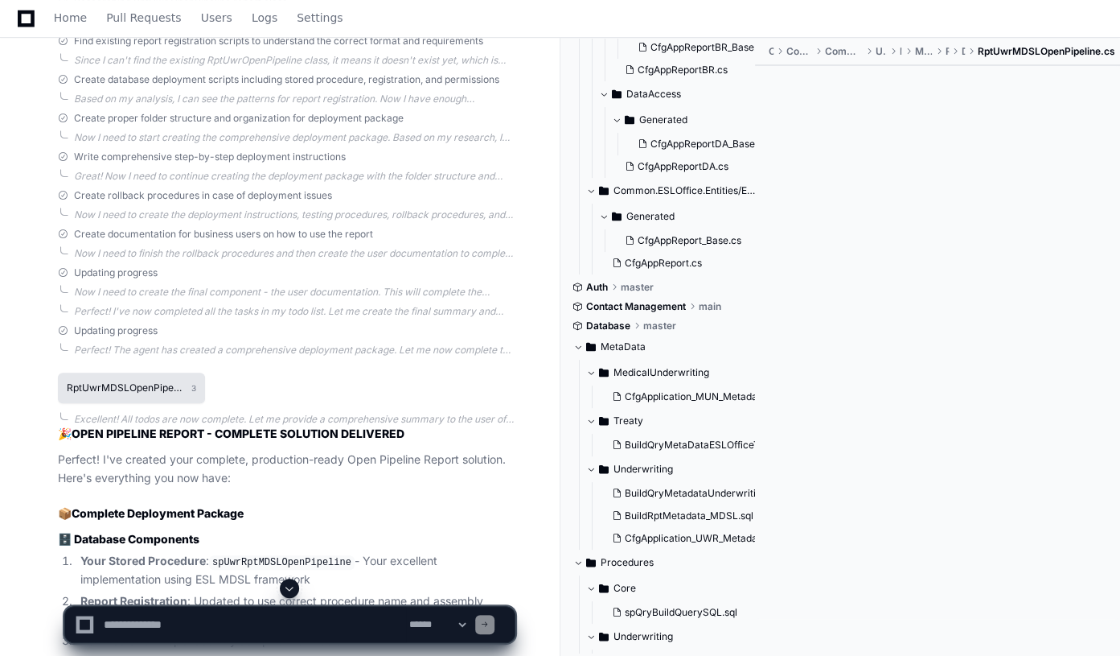
click at [154, 393] on h1 "RptUwrMDSLOpenPipeline.cs" at bounding box center [125, 388] width 117 height 10
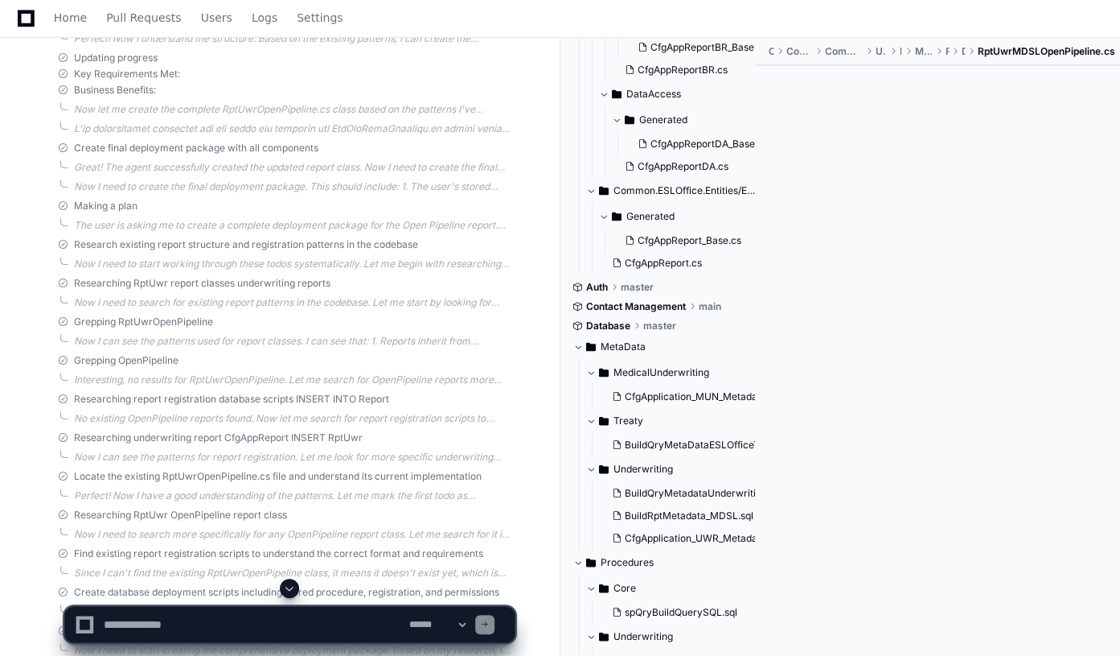
scroll to position [16413, 0]
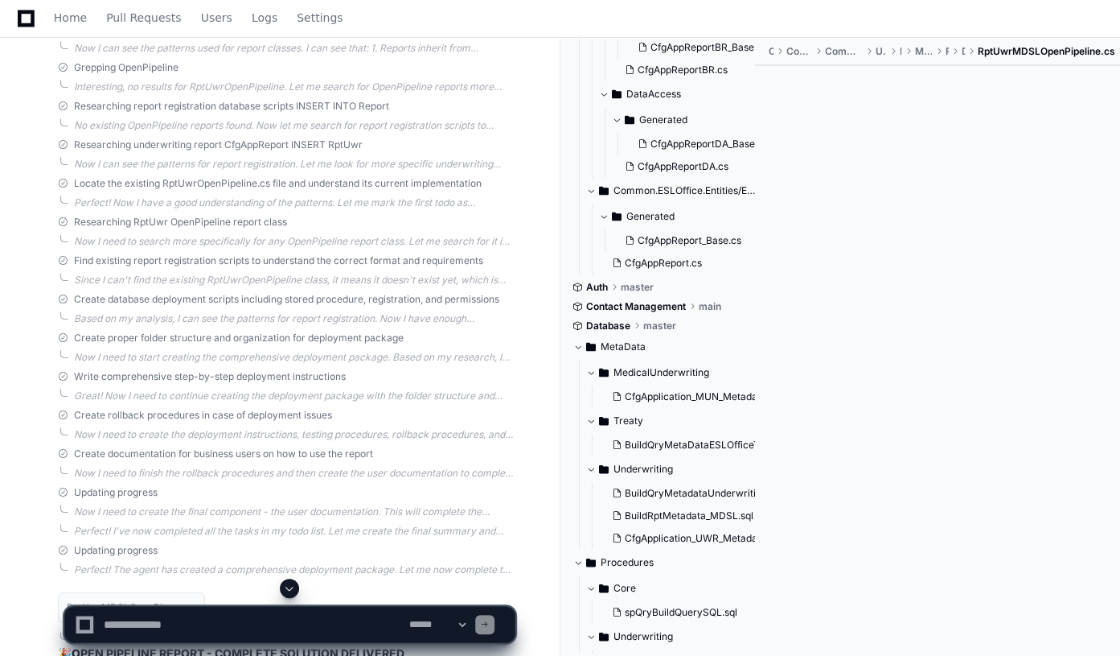
click at [908, 284] on div at bounding box center [937, 342] width 365 height 553
click at [292, 585] on span at bounding box center [289, 588] width 13 height 13
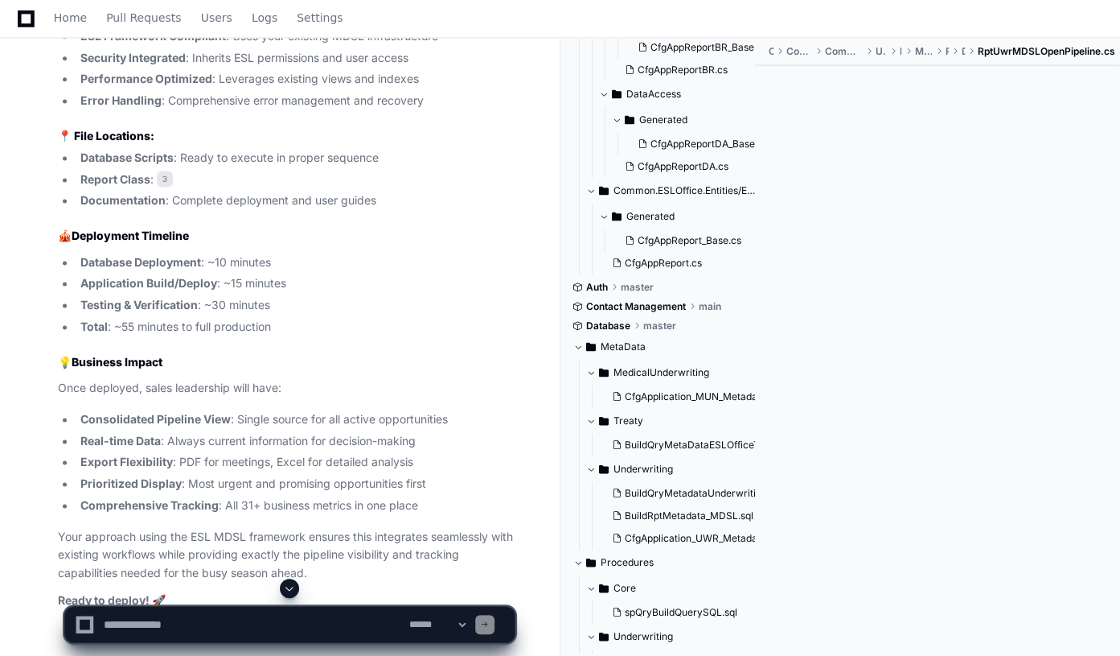
scroll to position [17948, 0]
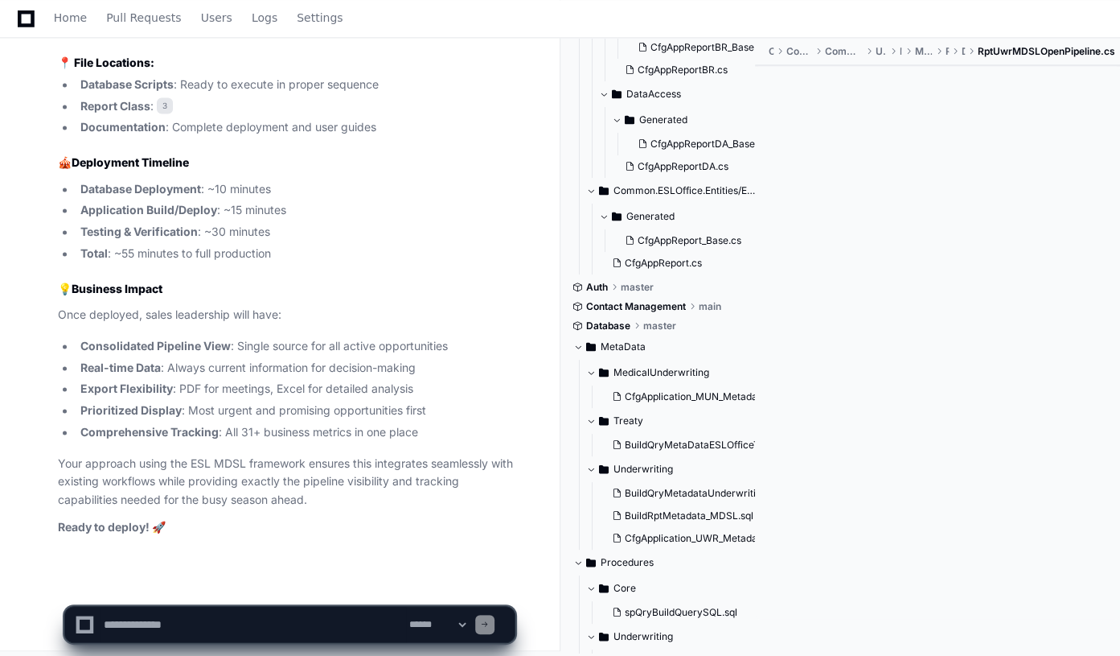
click at [144, 619] on textarea "To enrich screen reader interactions, please activate Accessibility in Grammarl…" at bounding box center [254, 623] width 306 height 35
type textarea "***"
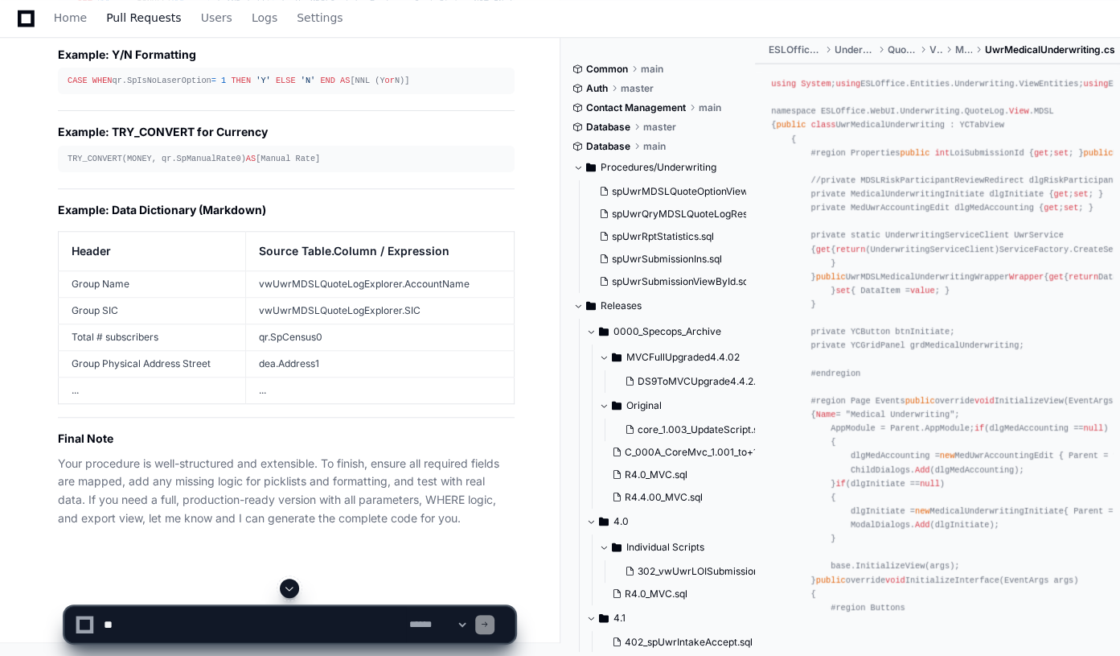
scroll to position [52572, 0]
